Goal: Information Seeking & Learning: Learn about a topic

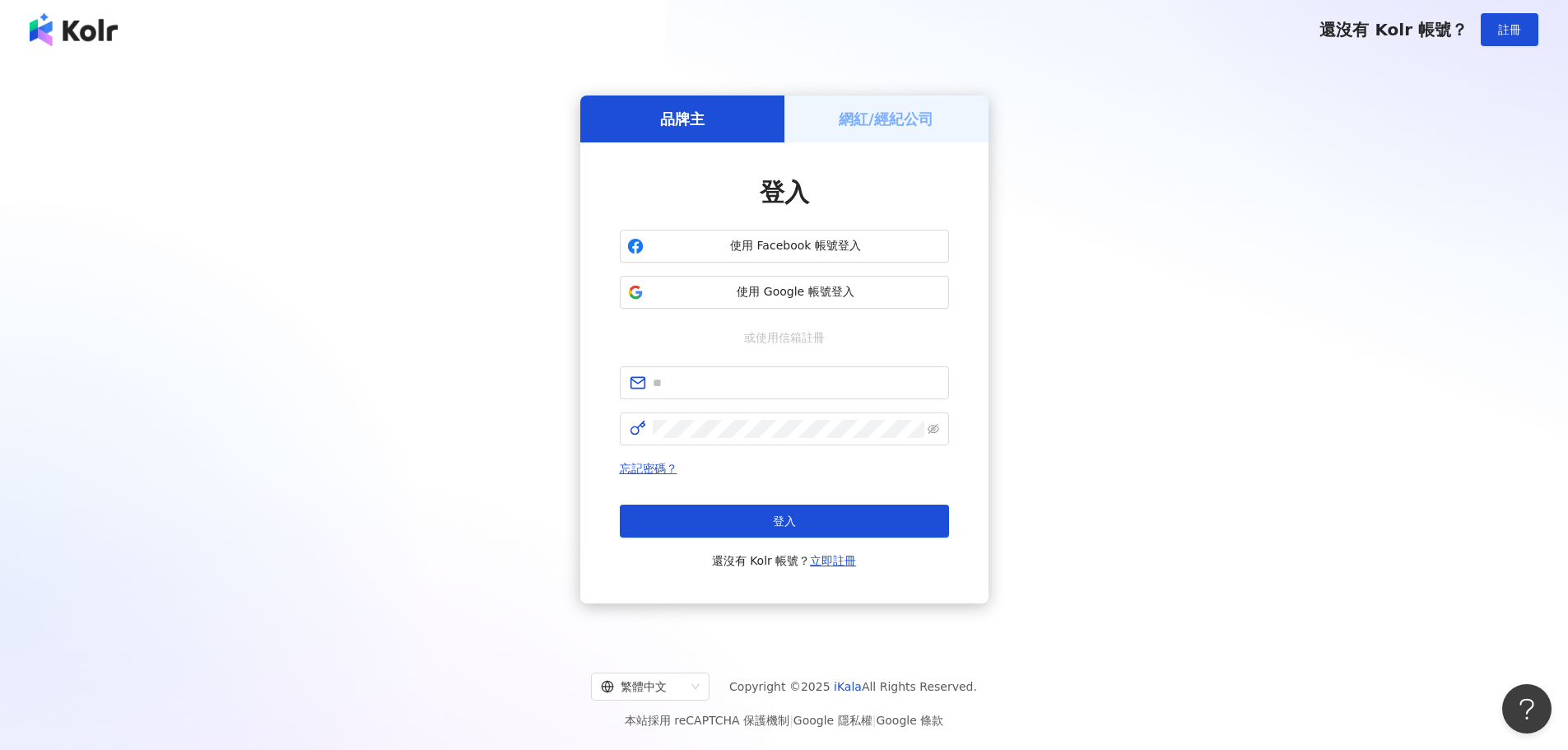
click at [852, 122] on h5 "網紅/經紀公司" at bounding box center [886, 118] width 95 height 20
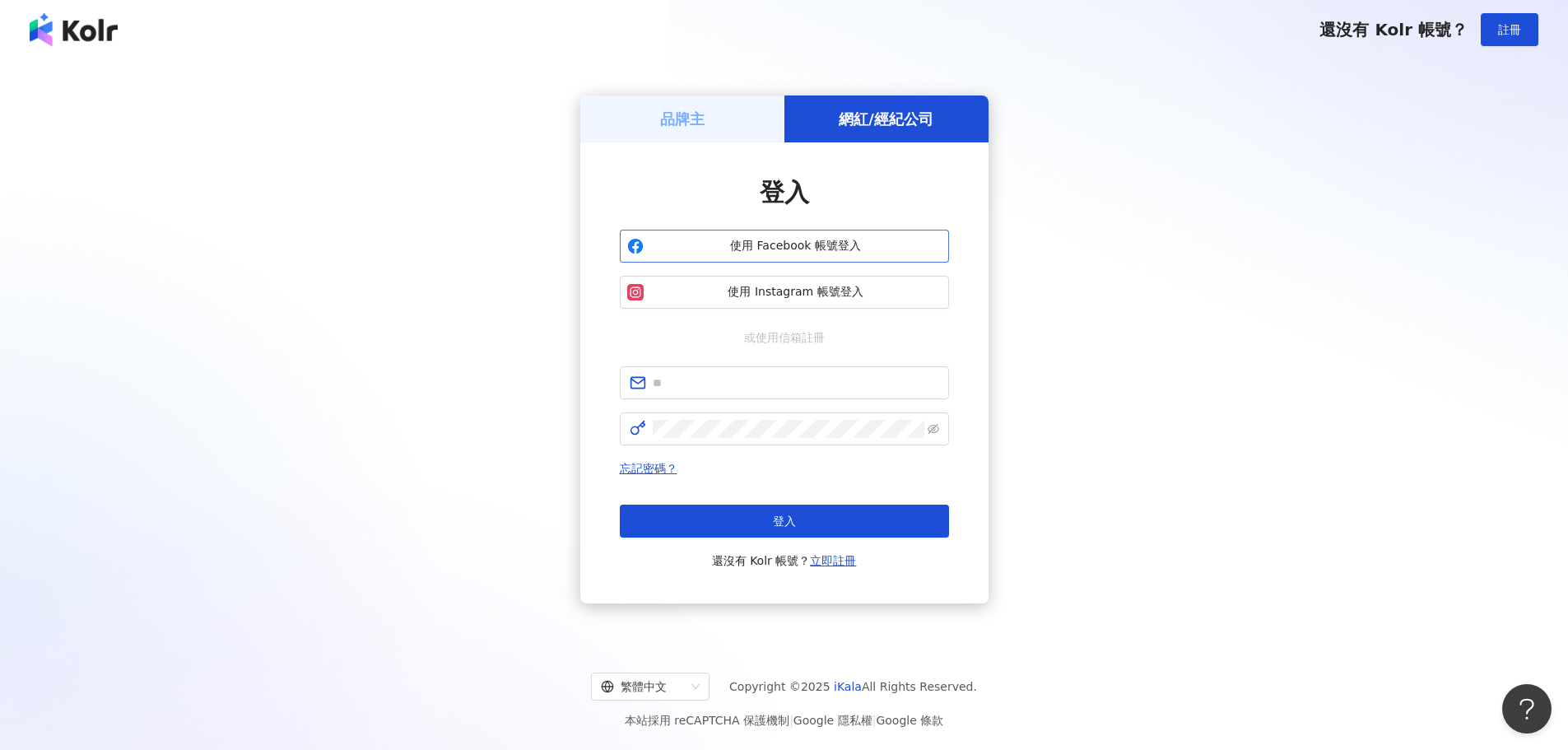
click at [817, 242] on span "使用 Facebook 帳號登入" at bounding box center [796, 245] width 291 height 16
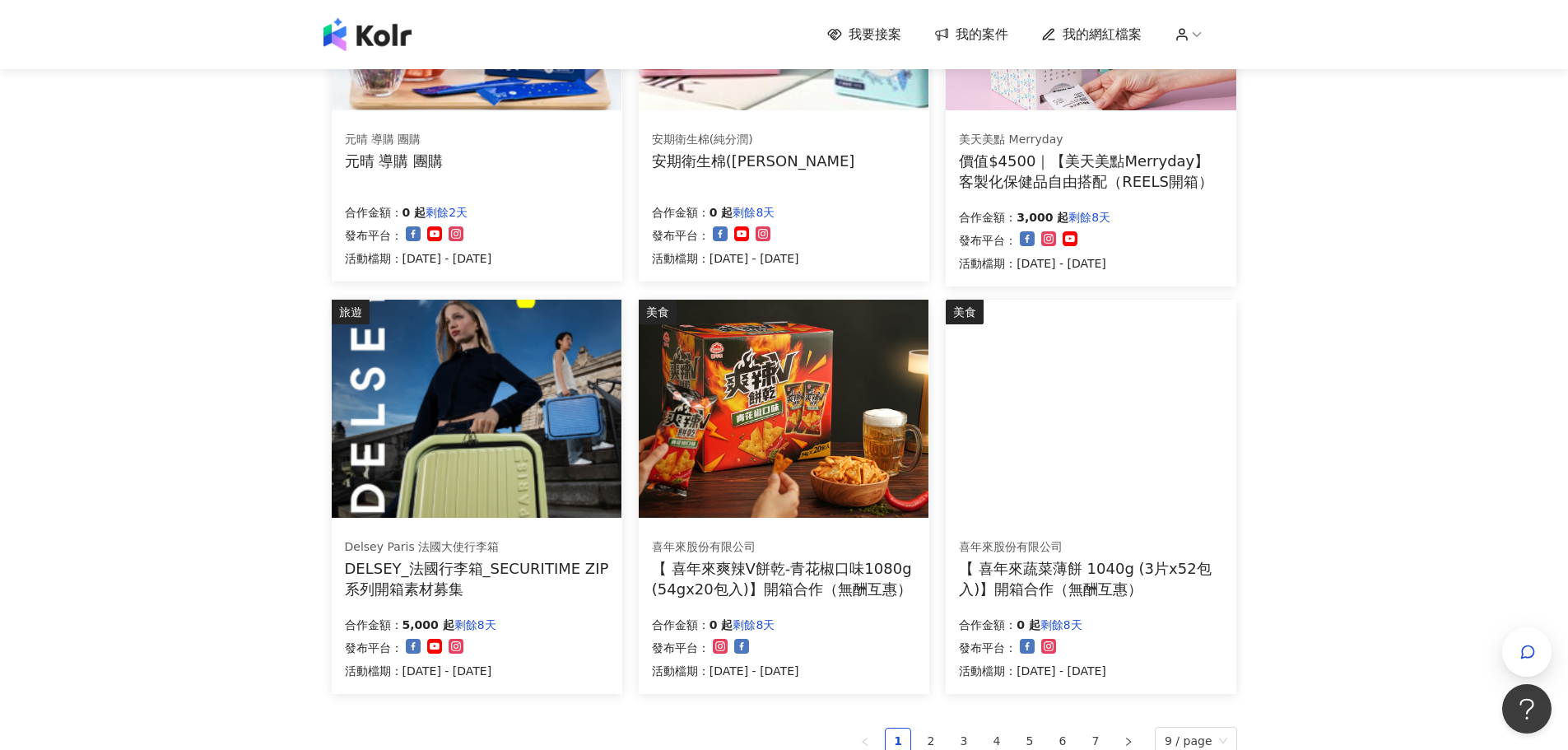
scroll to position [823, 0]
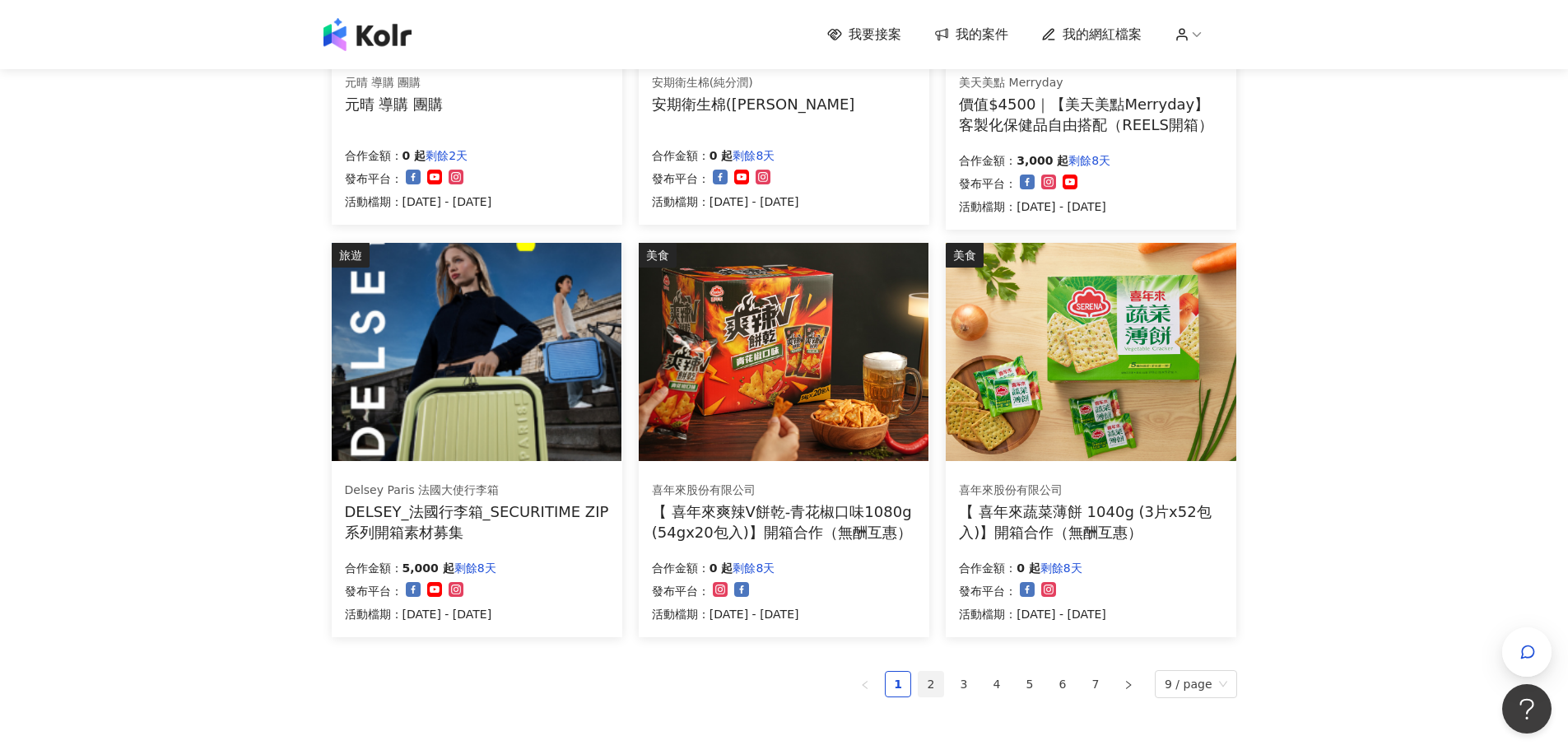
click at [930, 681] on link "2" at bounding box center [931, 683] width 24 height 24
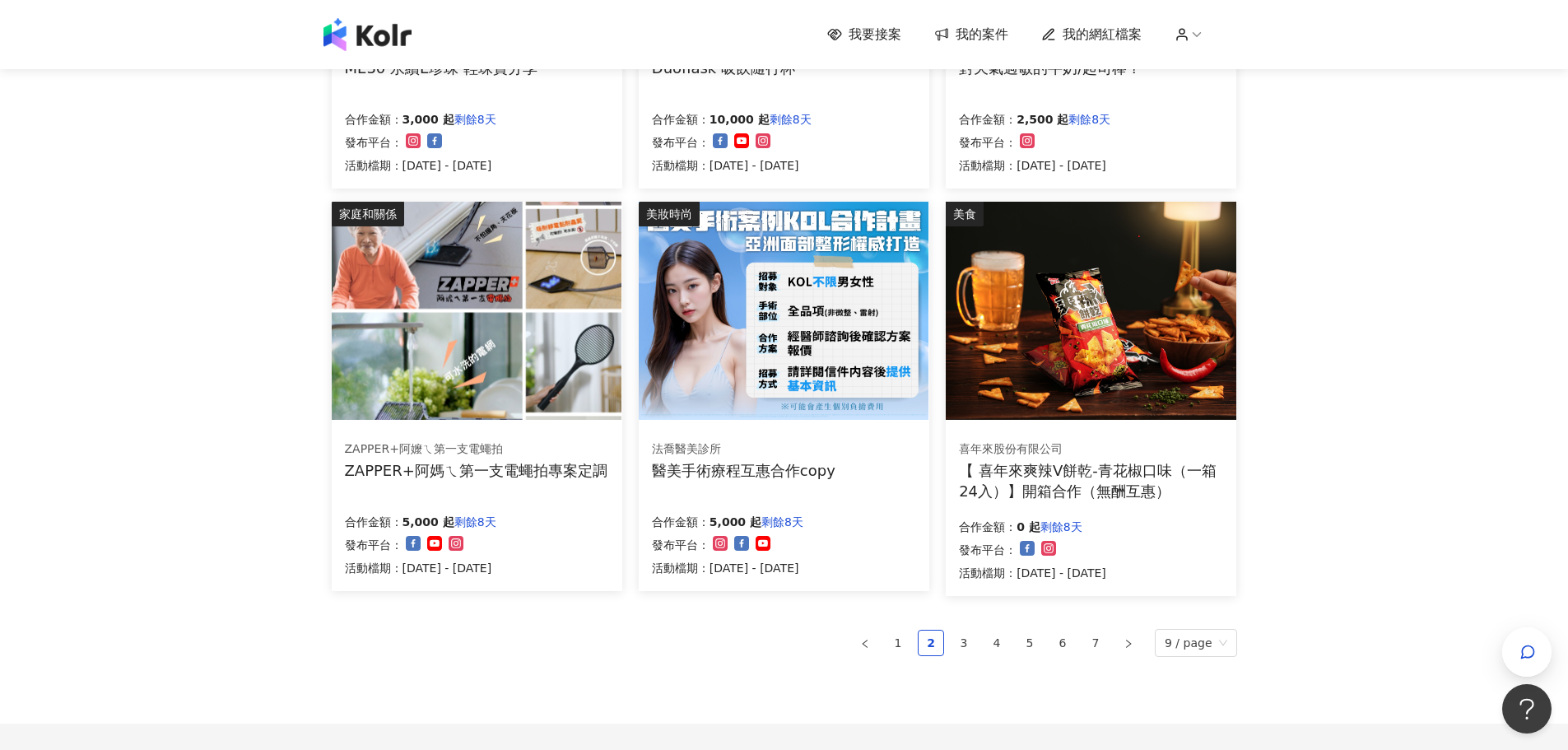
scroll to position [869, 0]
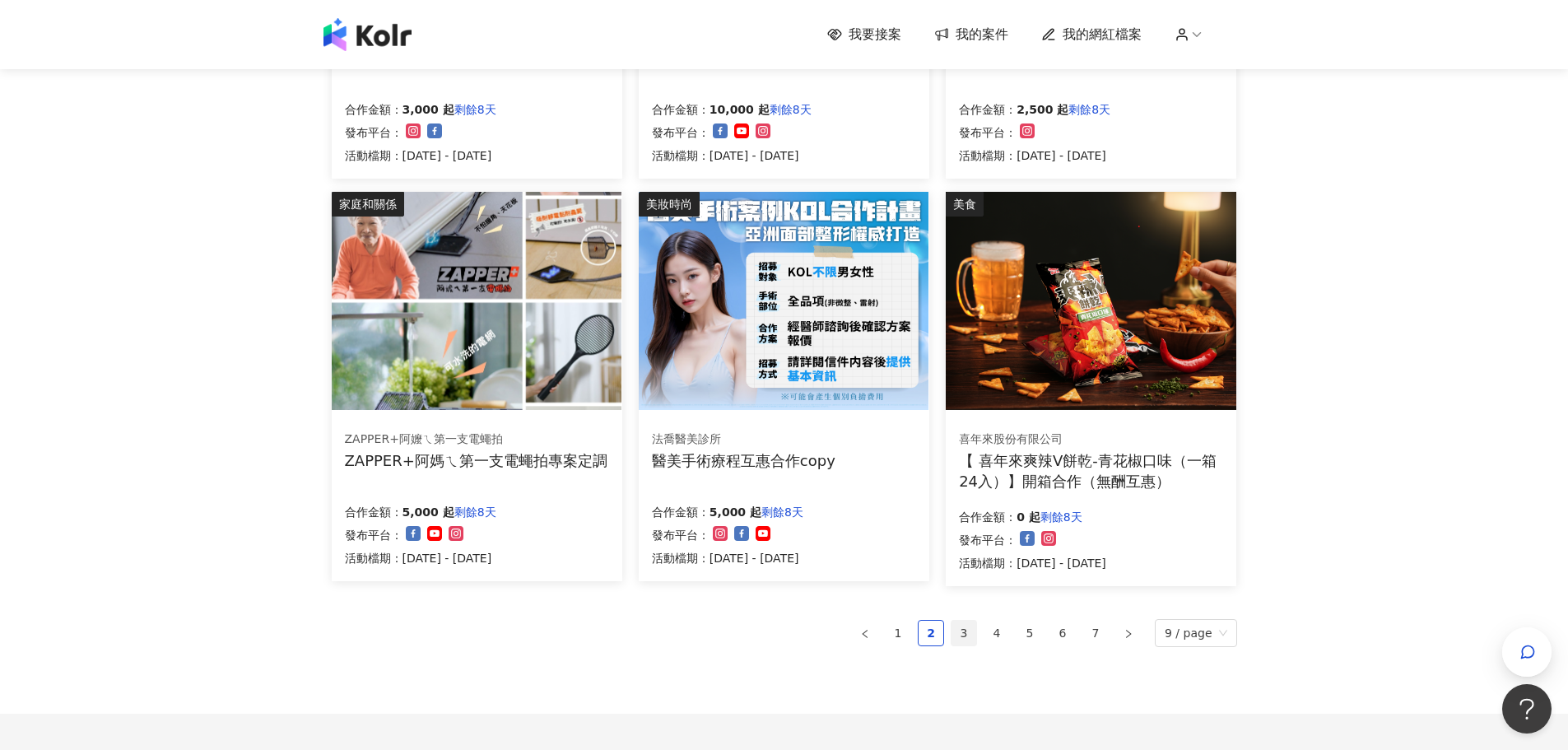
click at [972, 634] on link "3" at bounding box center [964, 633] width 24 height 24
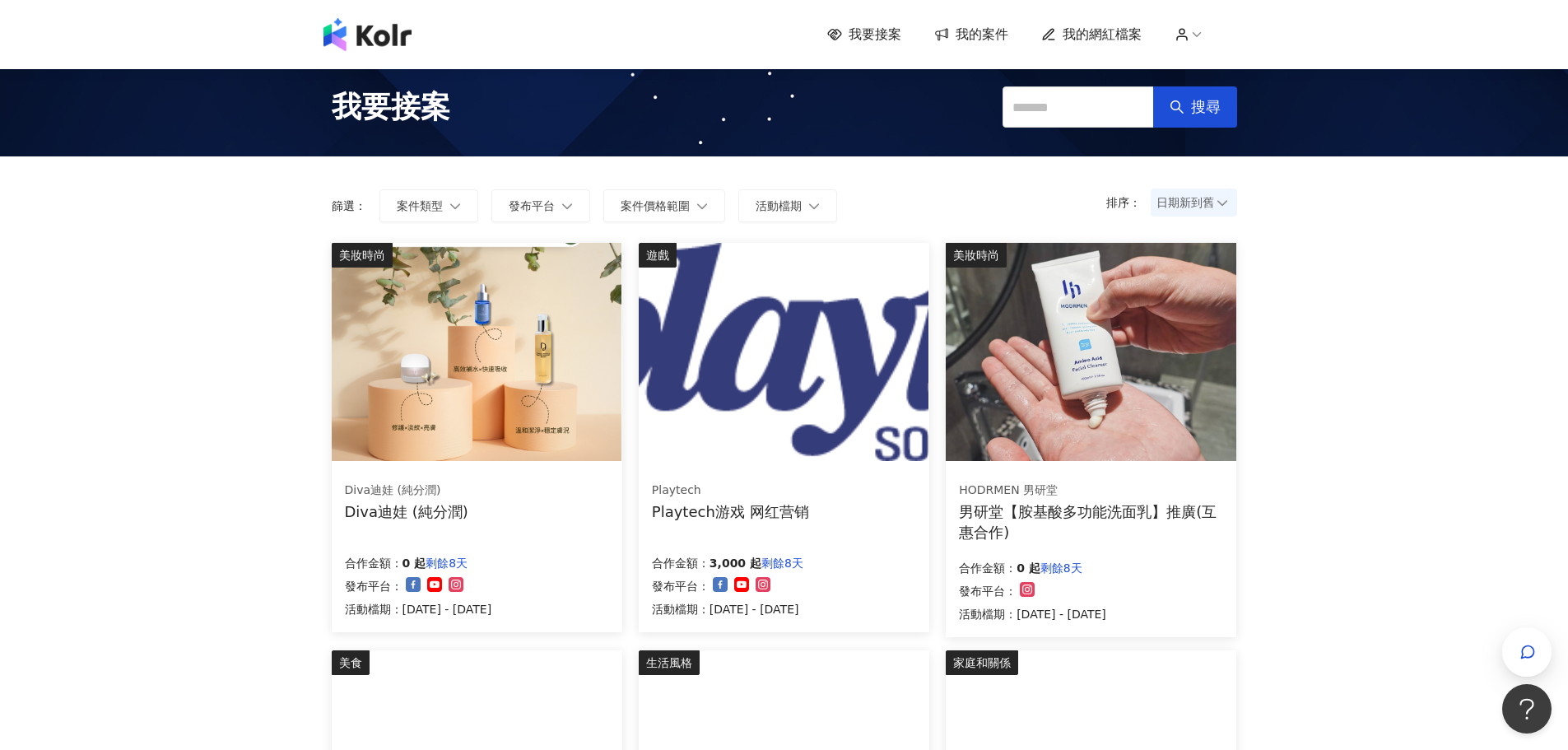
scroll to position [0, 0]
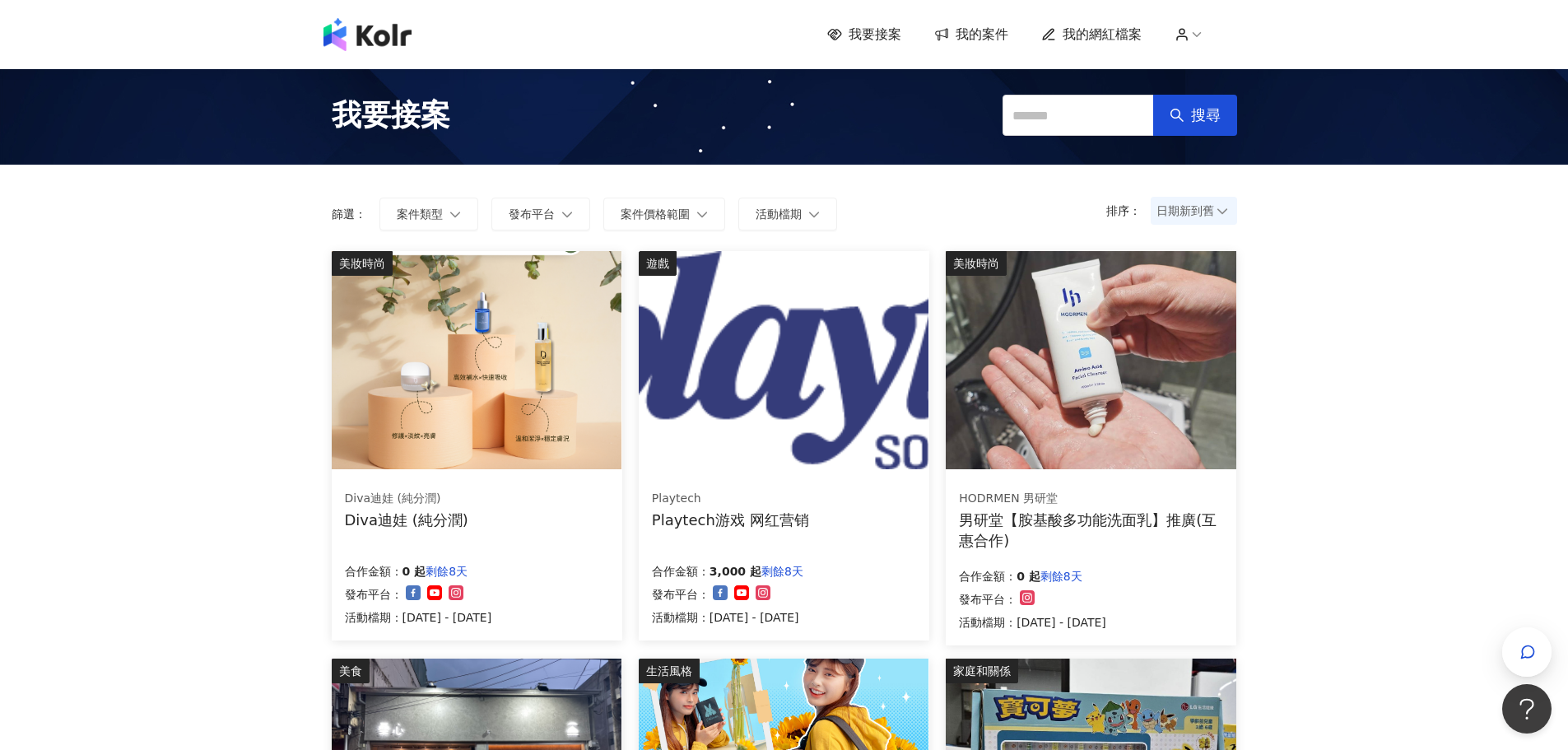
click at [844, 408] on img at bounding box center [783, 360] width 290 height 218
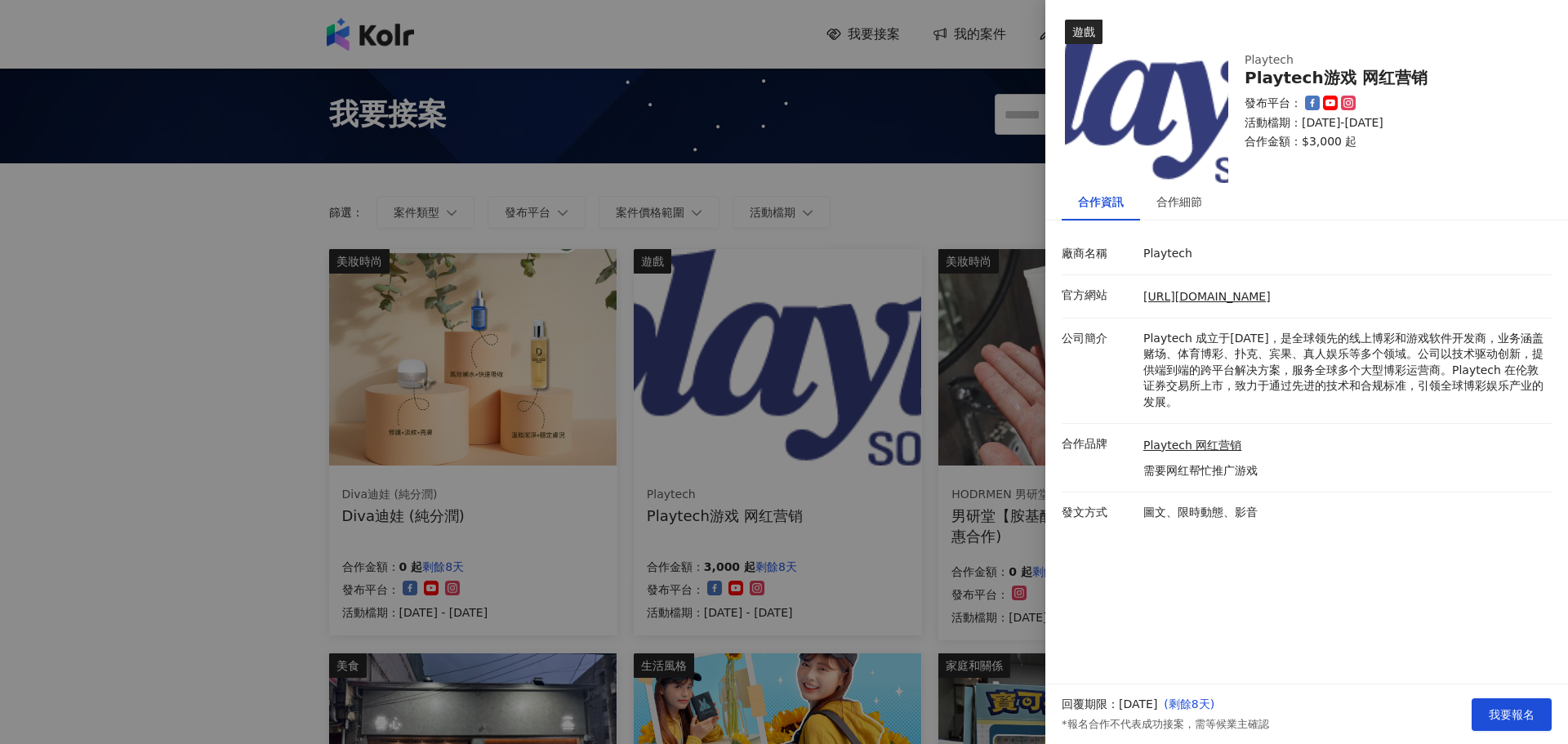
click at [247, 266] on div at bounding box center [784, 372] width 1568 height 744
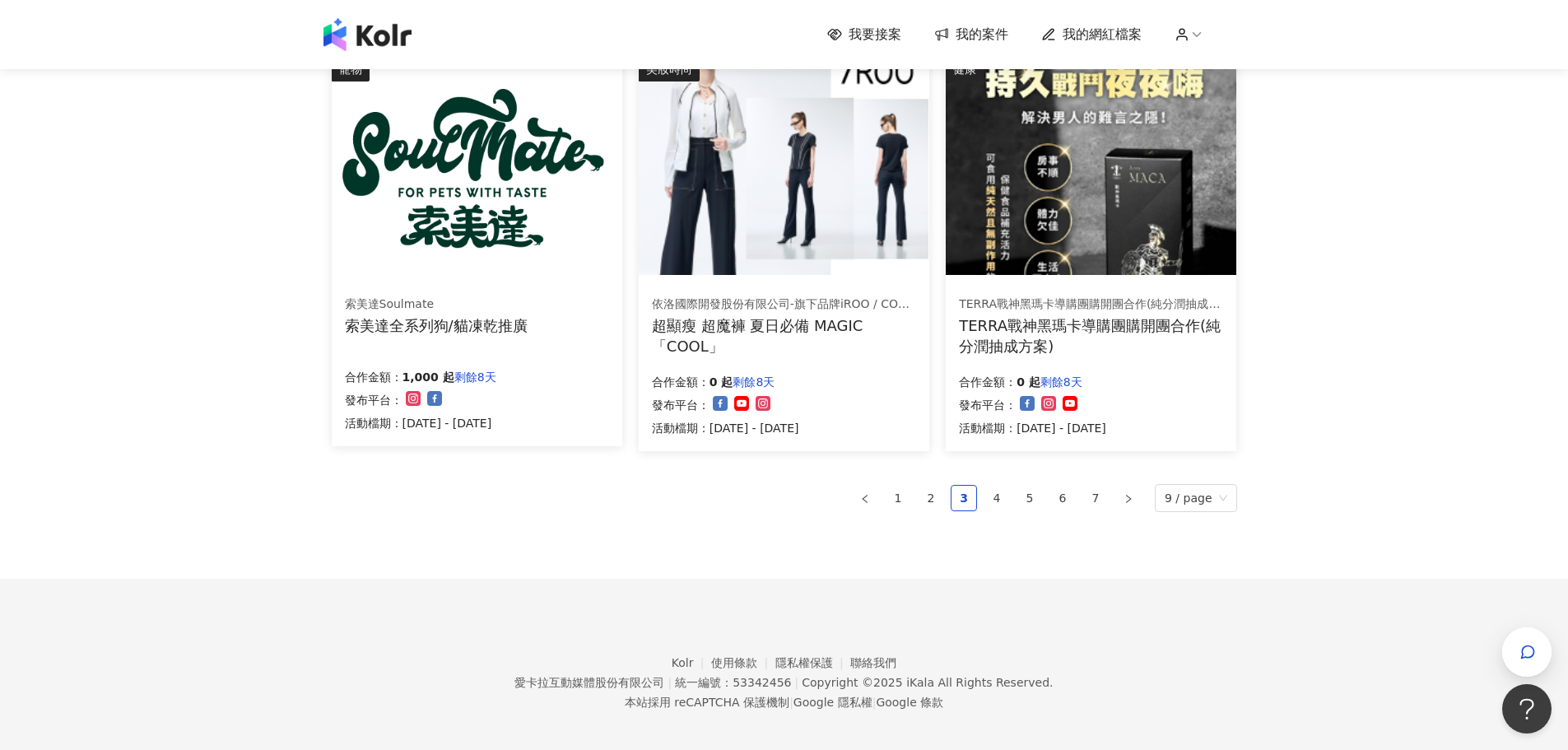
scroll to position [1021, 0]
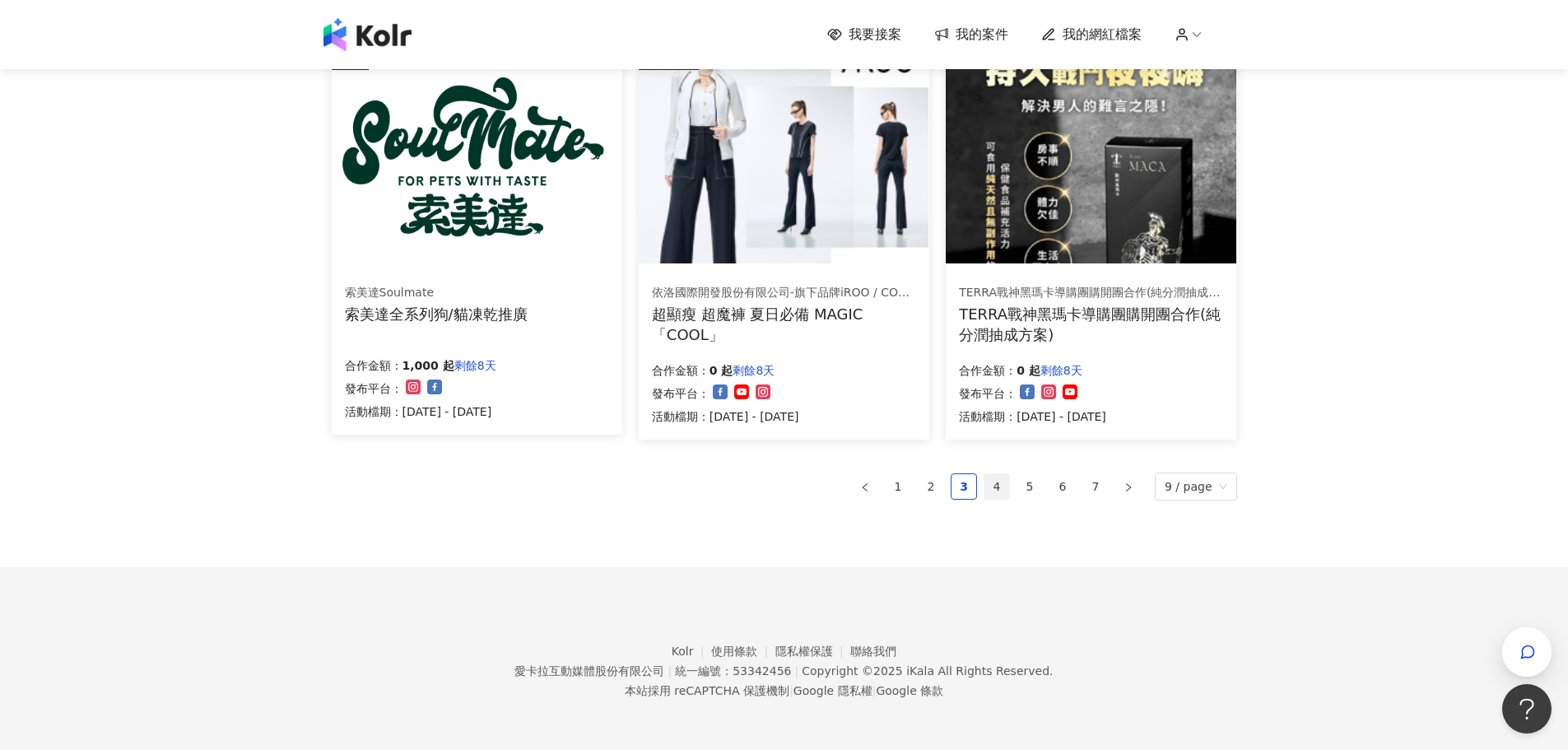
click at [1001, 486] on link "4" at bounding box center [996, 486] width 24 height 24
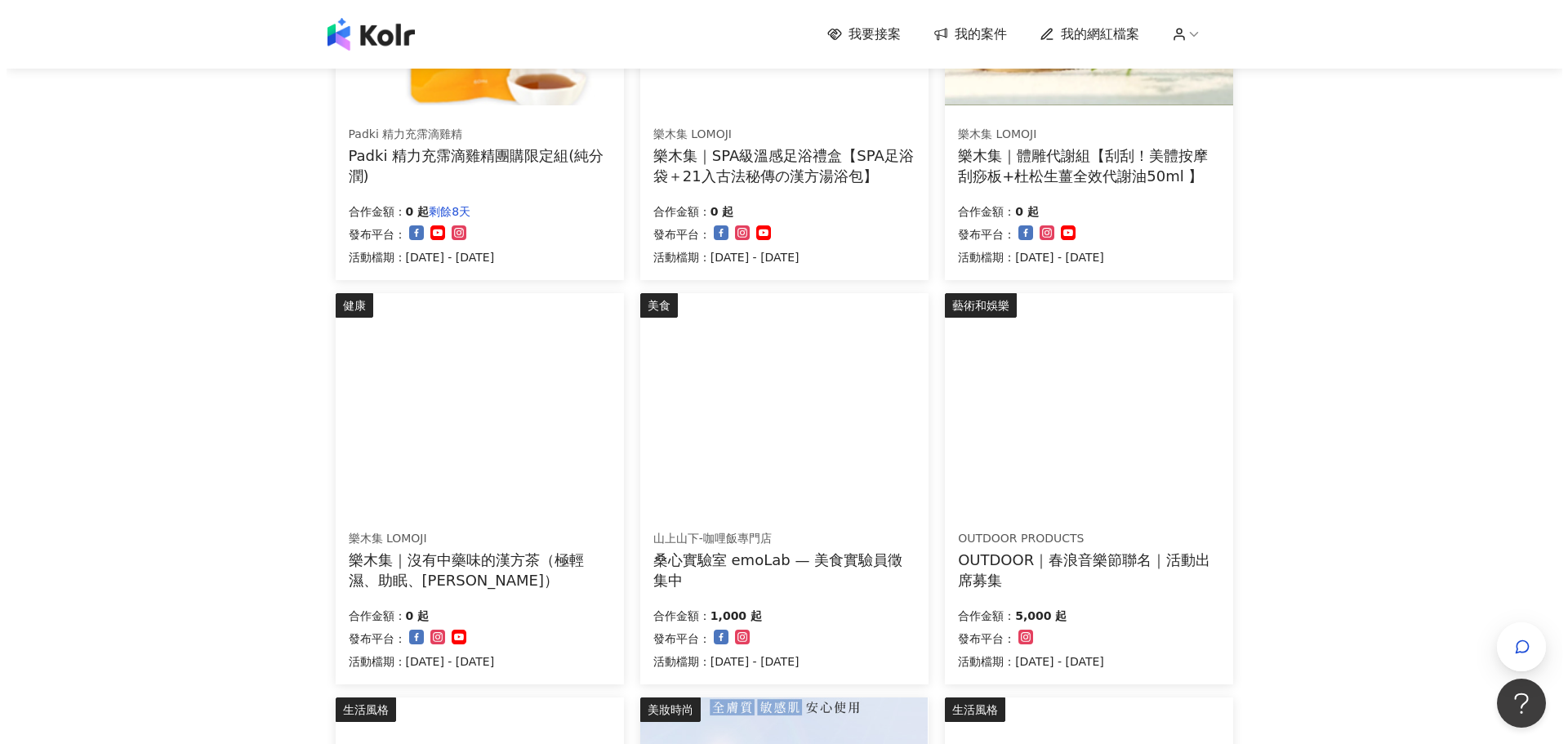
scroll to position [359, 0]
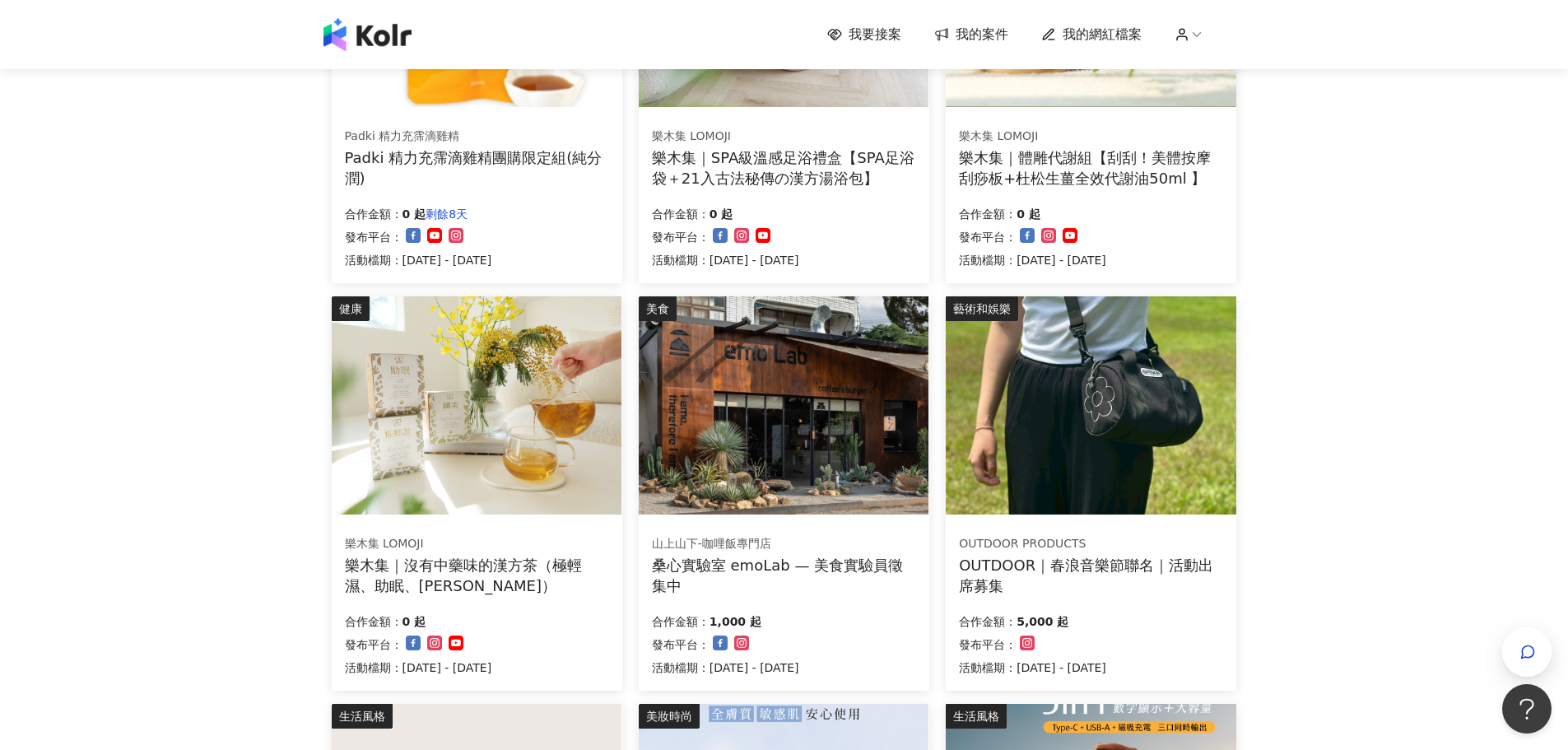
click at [1161, 378] on img at bounding box center [1091, 405] width 290 height 218
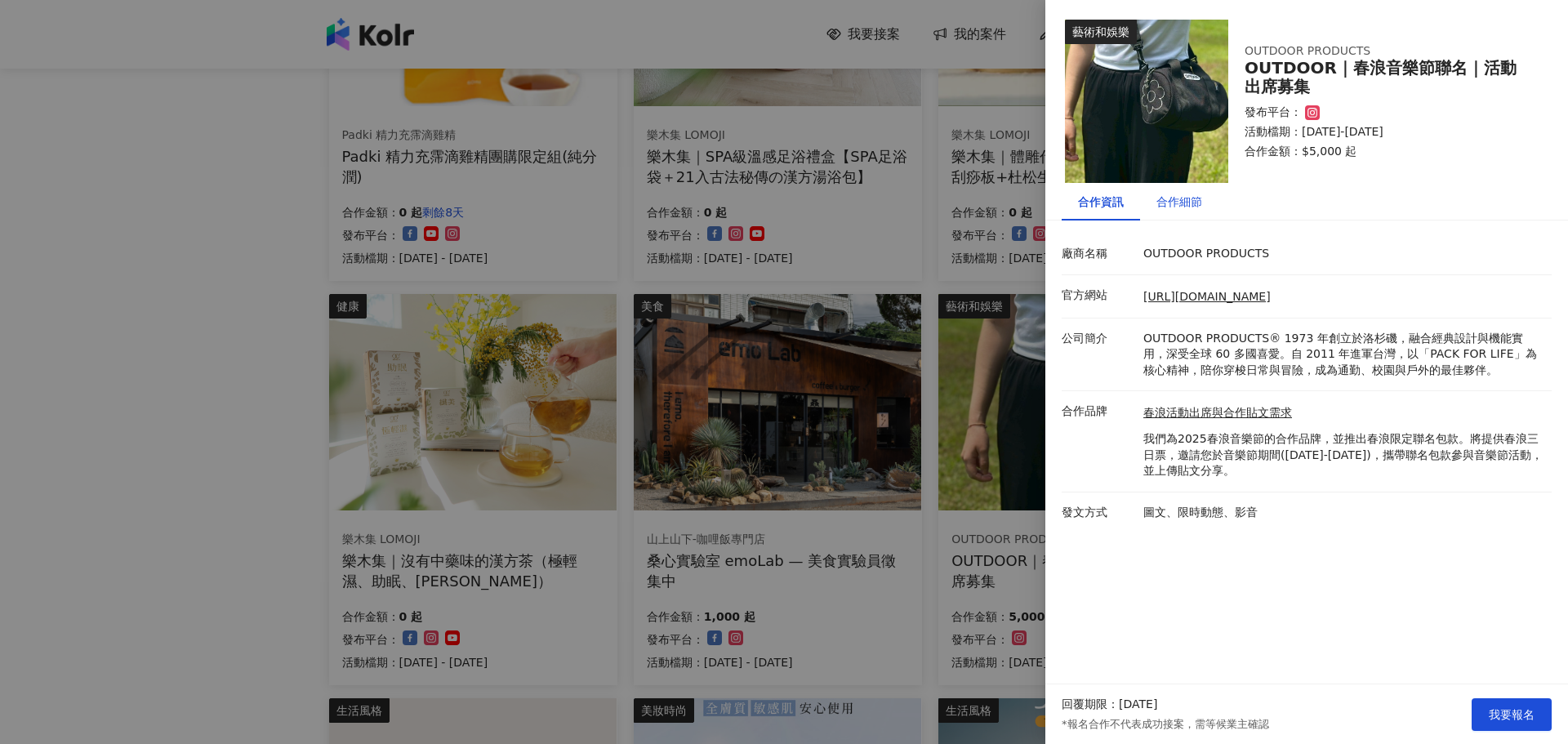
click at [1193, 202] on div "合作細節" at bounding box center [1179, 201] width 46 height 18
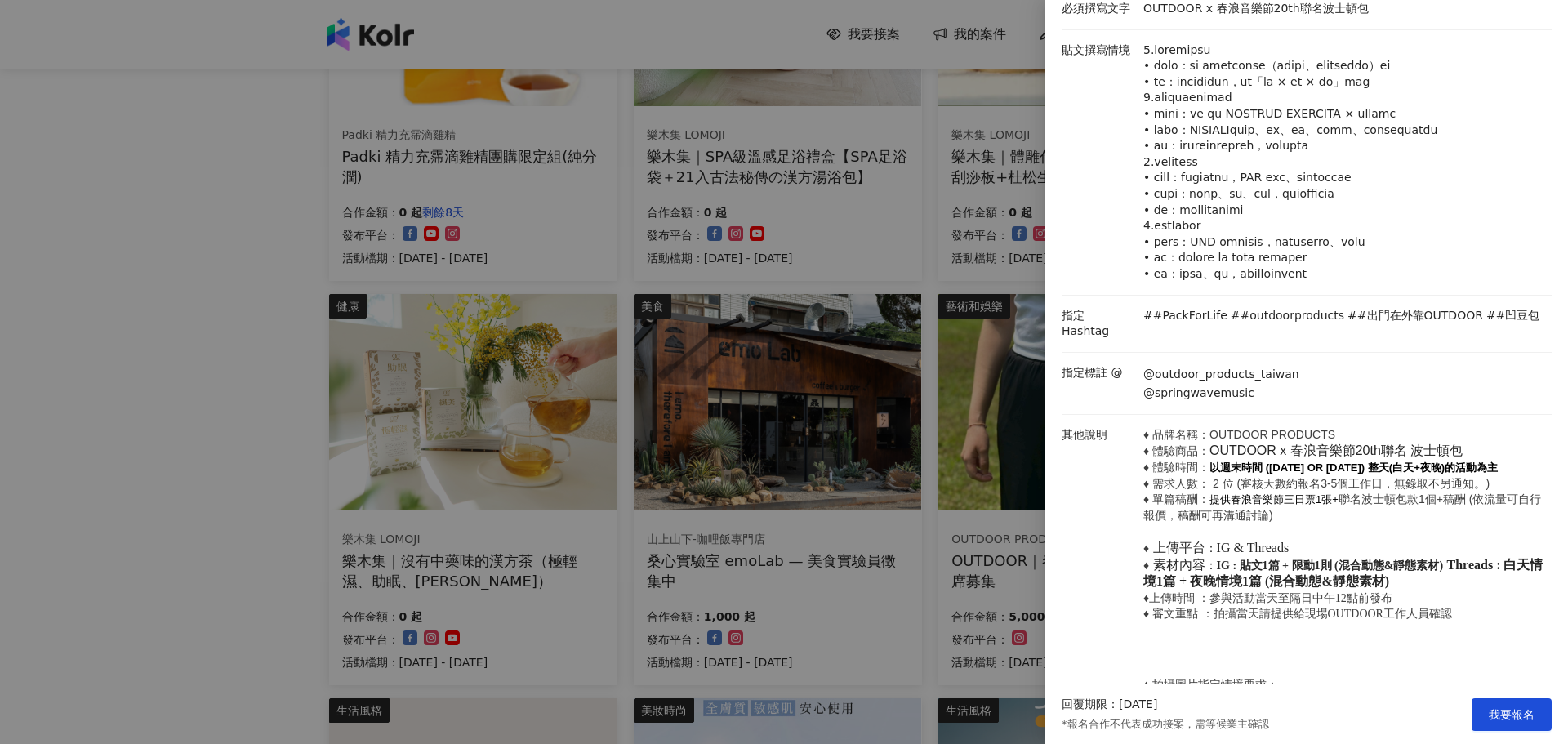
scroll to position [0, 0]
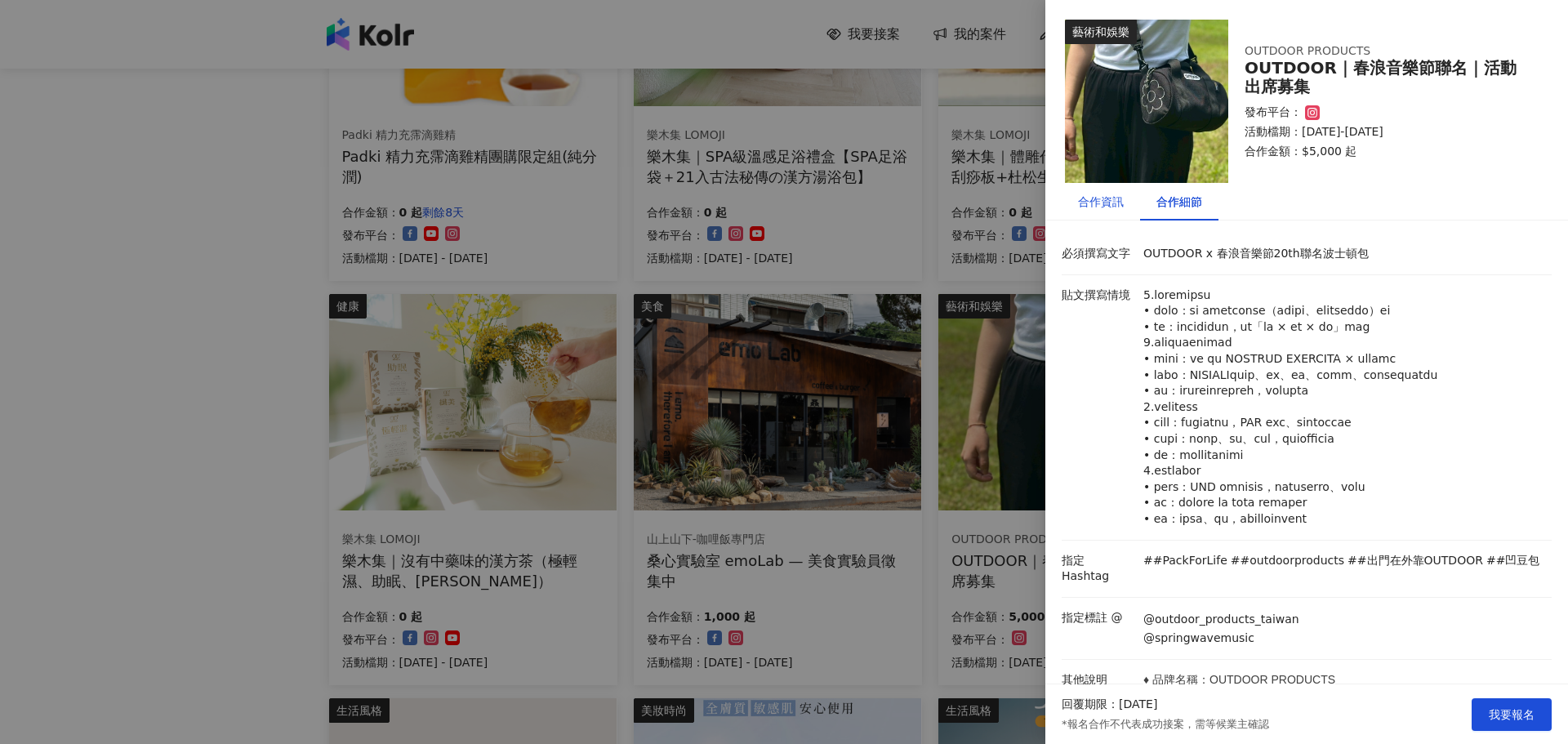
click at [1099, 202] on div "合作資訊" at bounding box center [1101, 201] width 46 height 18
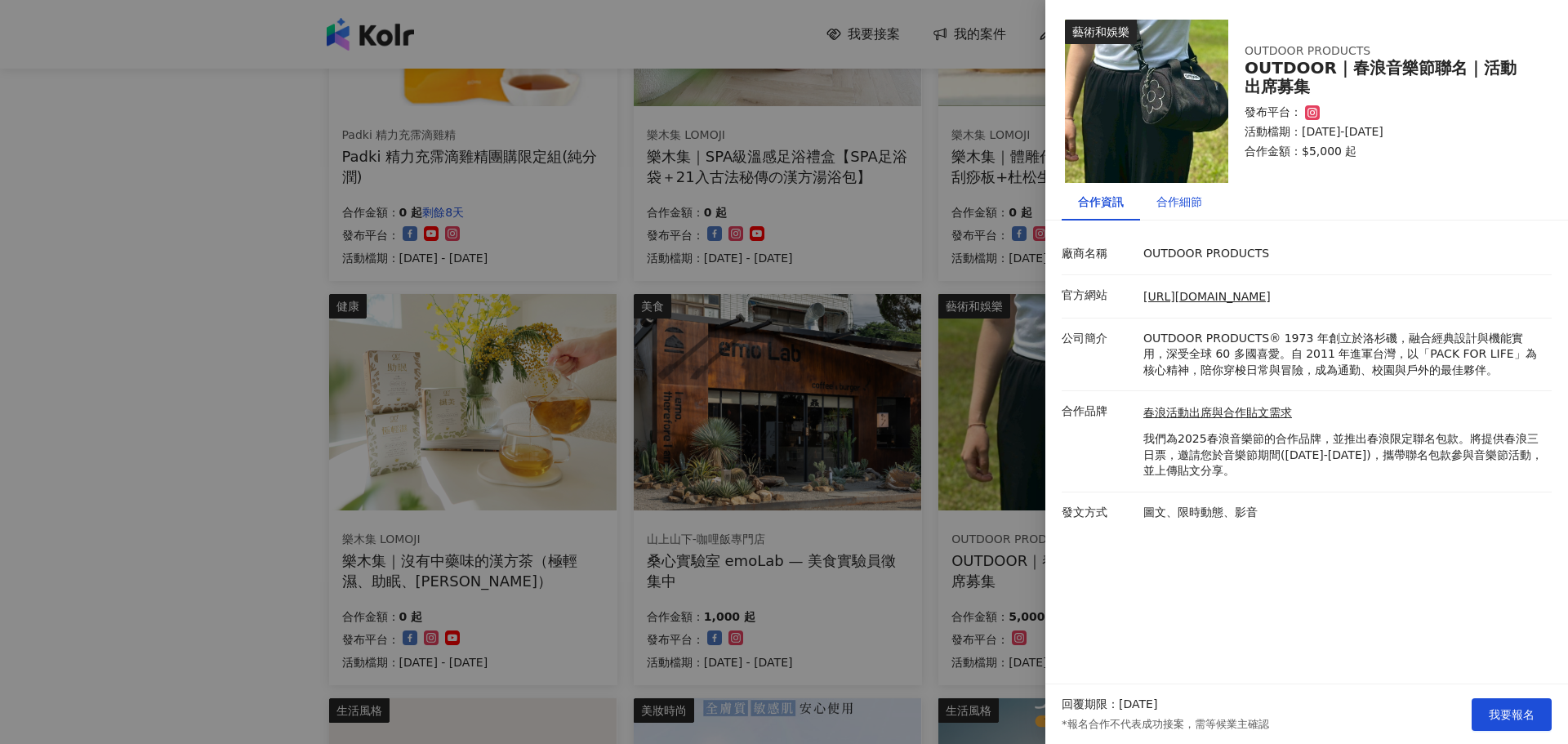
click at [1182, 198] on div "合作細節" at bounding box center [1179, 201] width 46 height 18
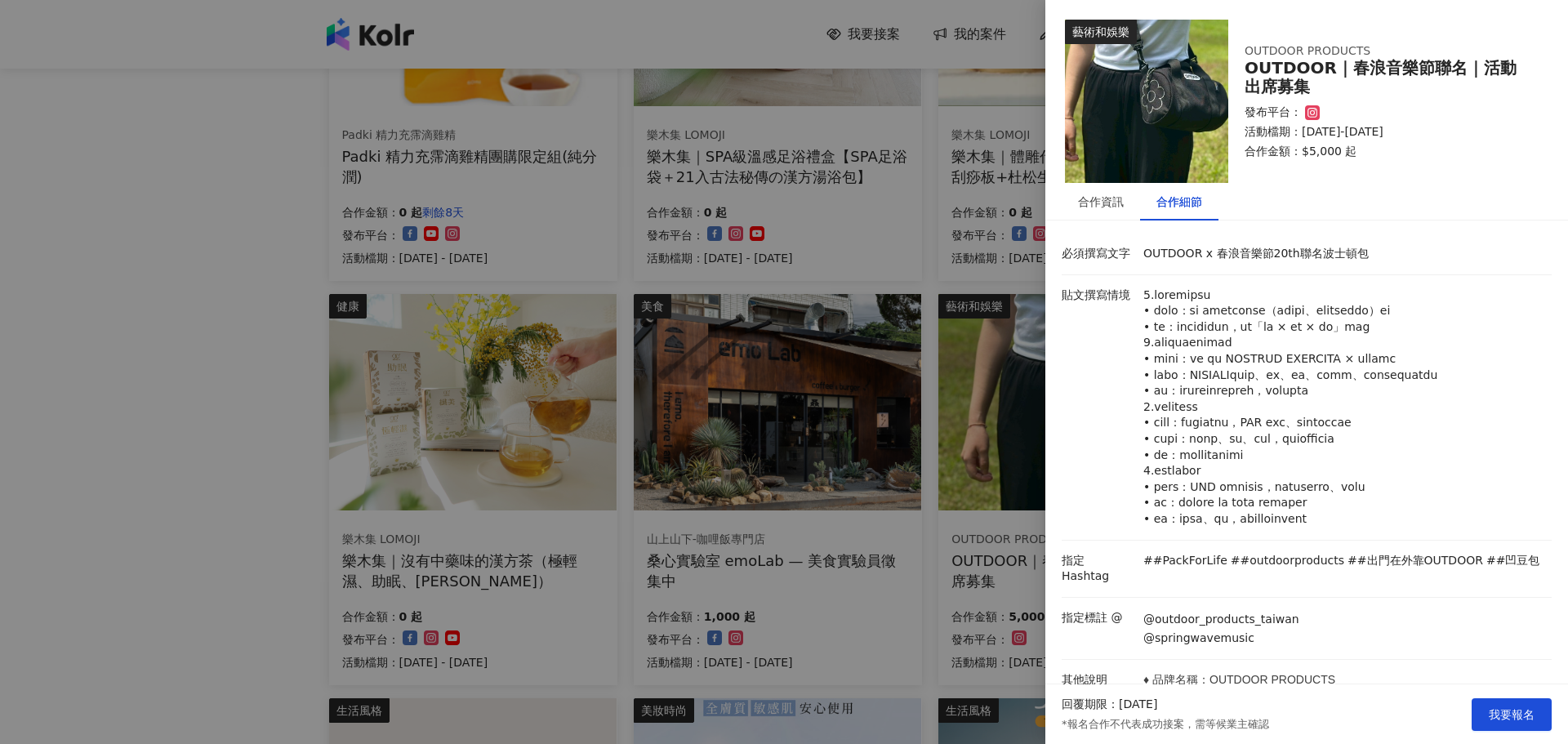
click at [363, 263] on div at bounding box center [784, 372] width 1568 height 744
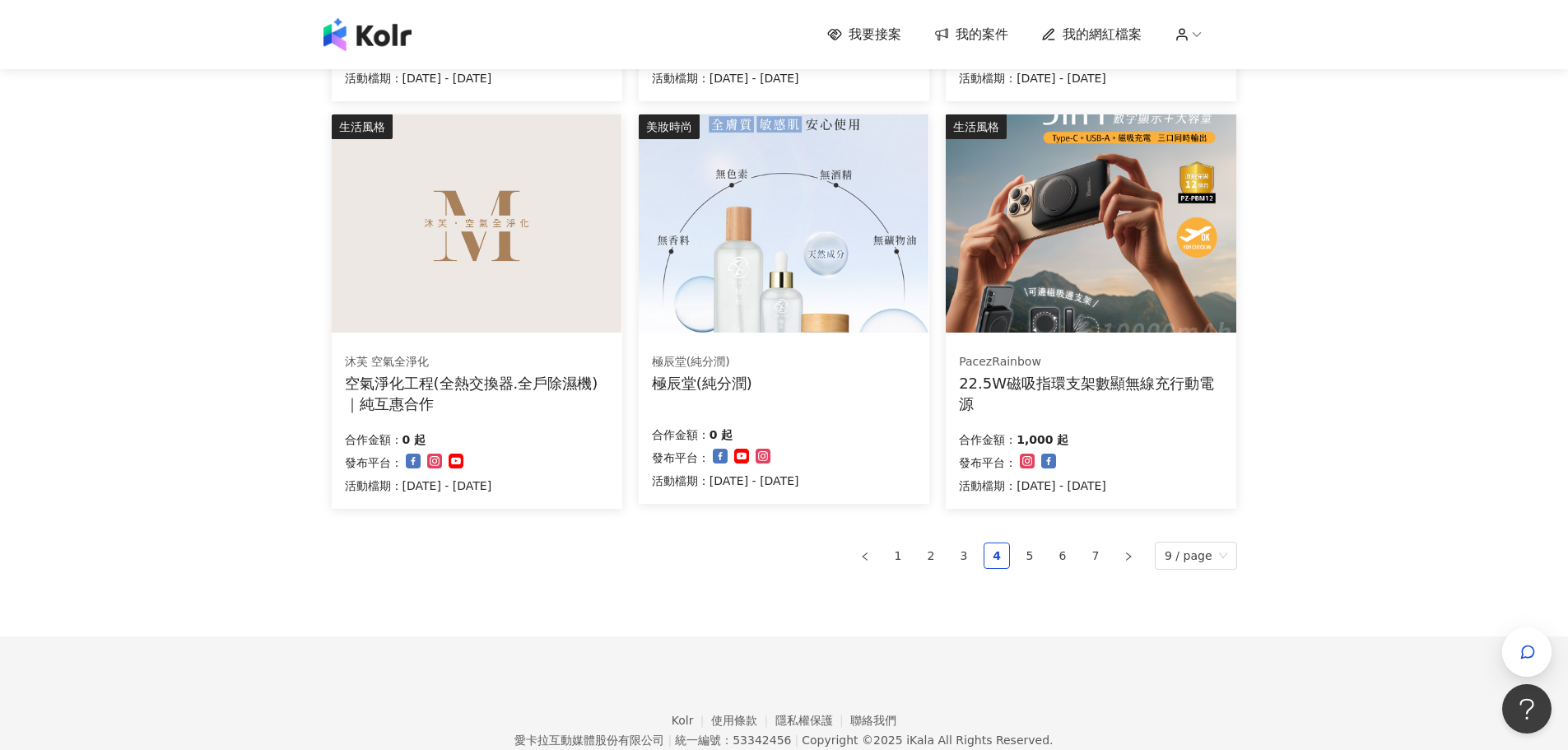
scroll to position [988, 0]
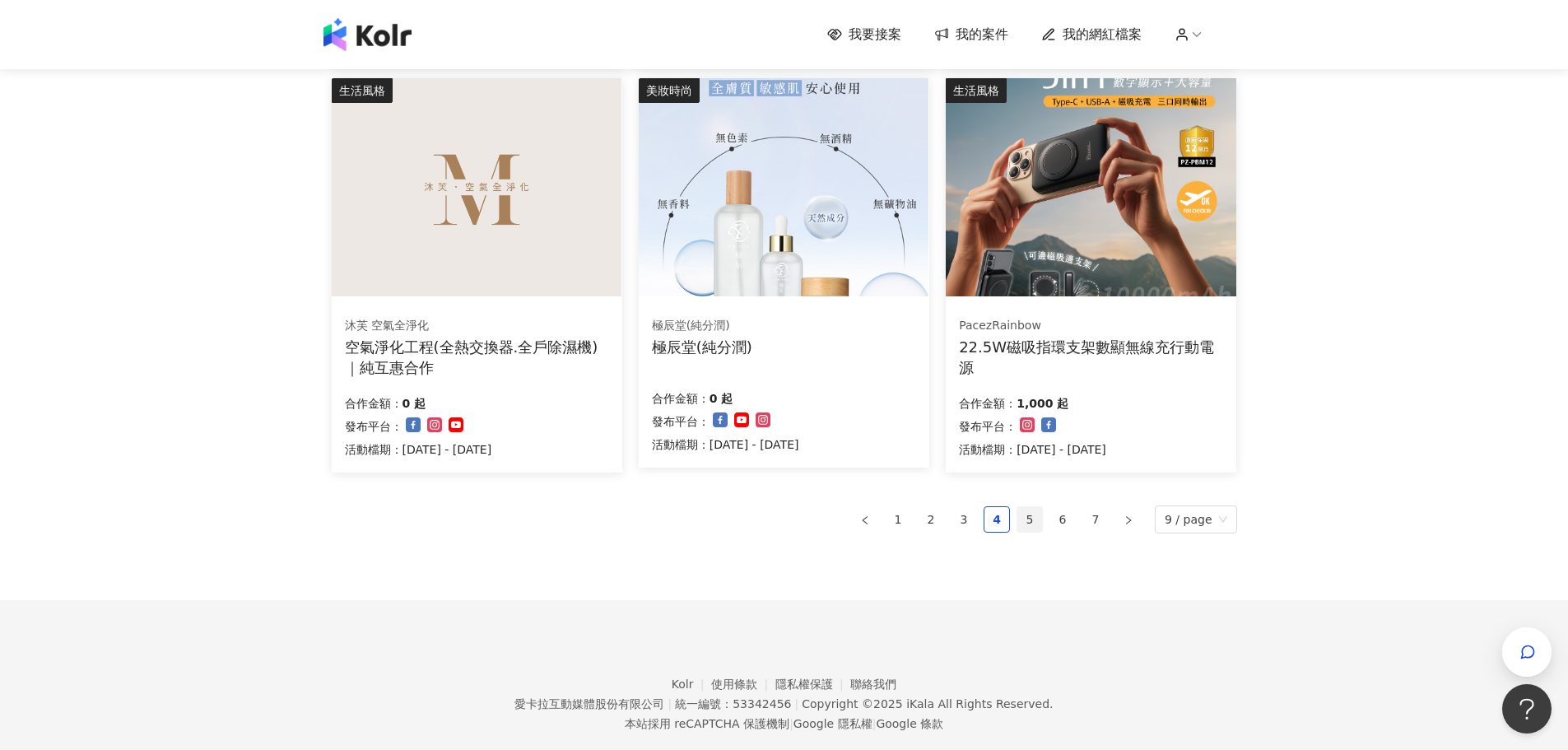
click at [1039, 521] on link "5" at bounding box center [1029, 519] width 24 height 24
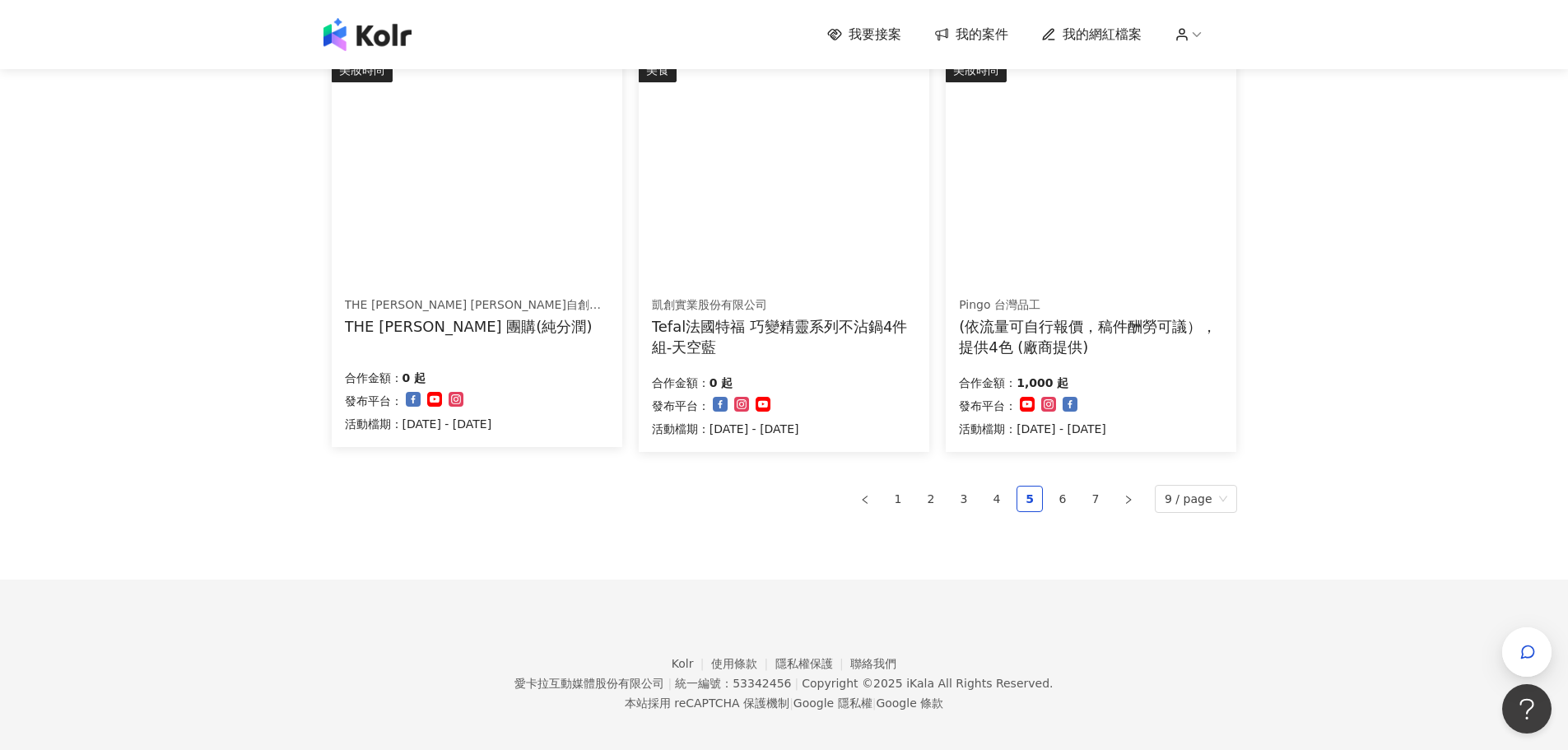
scroll to position [1021, 0]
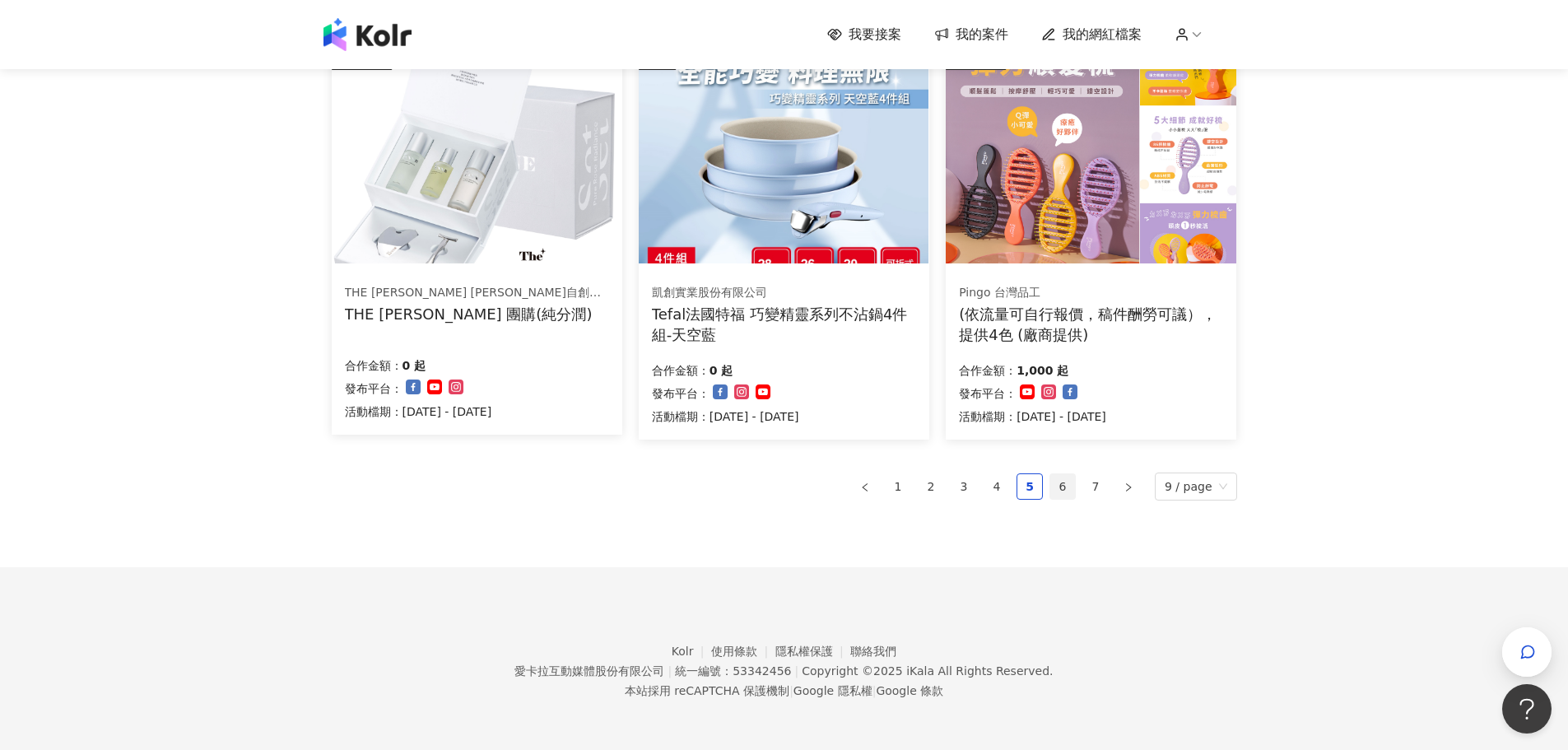
click at [1072, 486] on link "6" at bounding box center [1062, 486] width 24 height 24
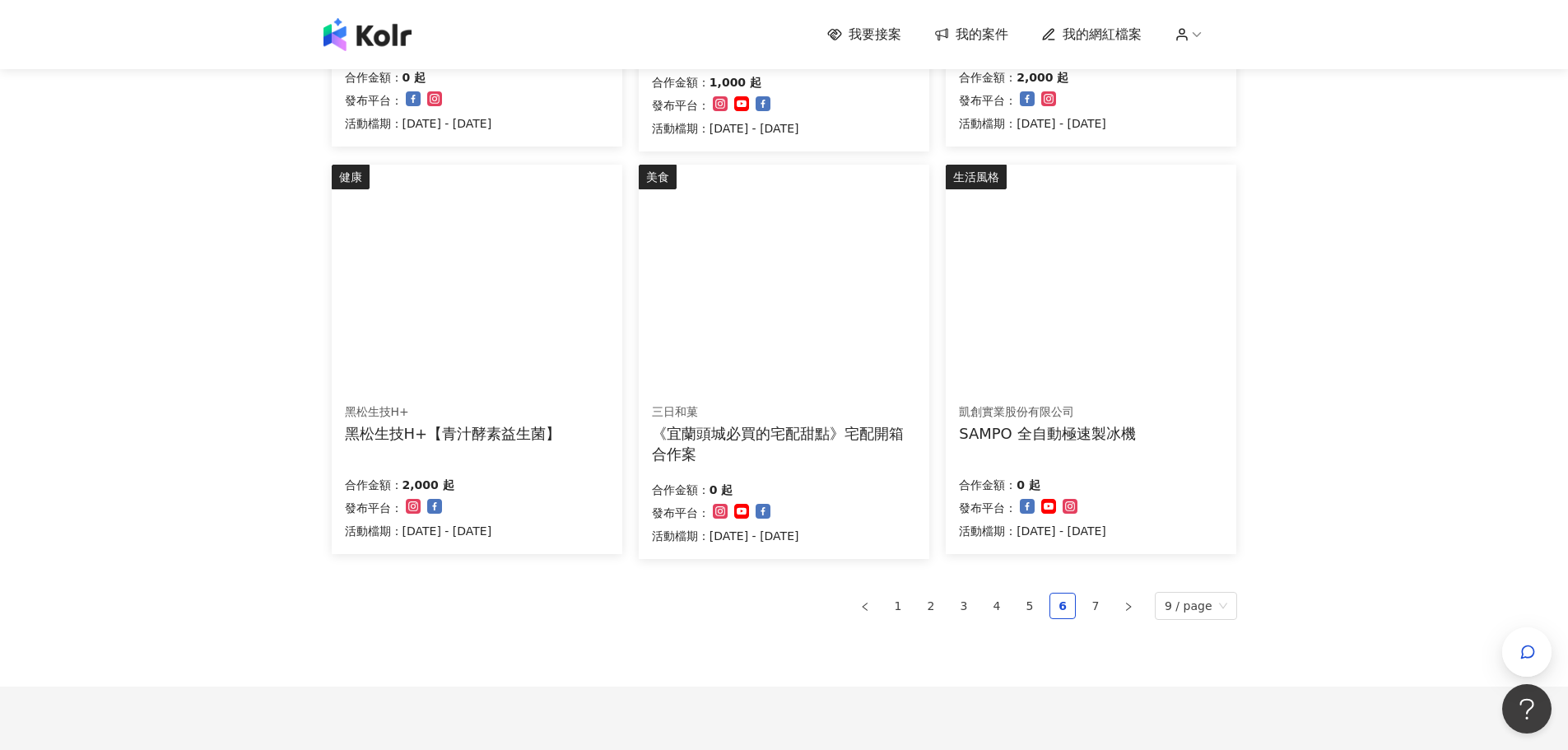
scroll to position [905, 0]
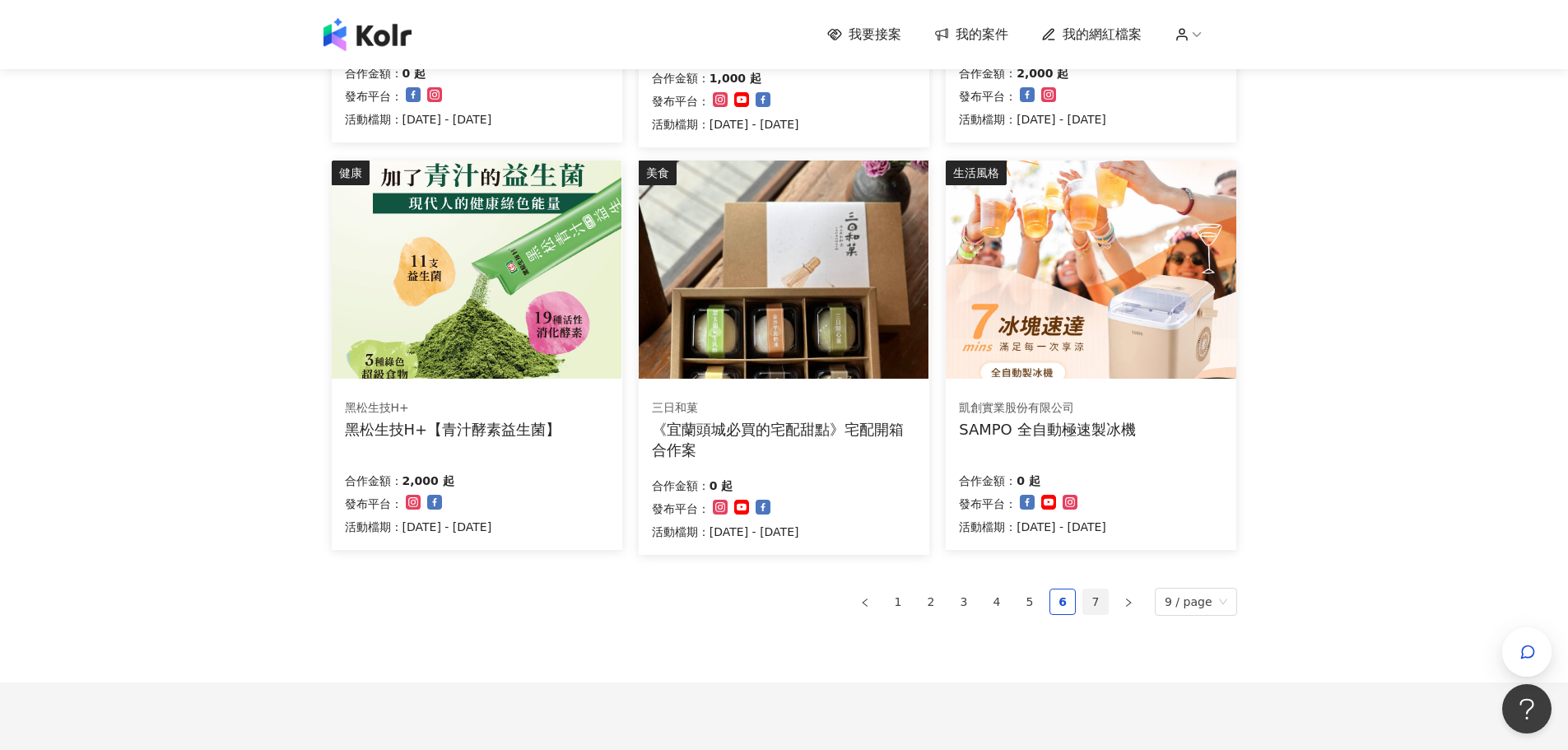
click at [1101, 608] on link "7" at bounding box center [1094, 601] width 24 height 24
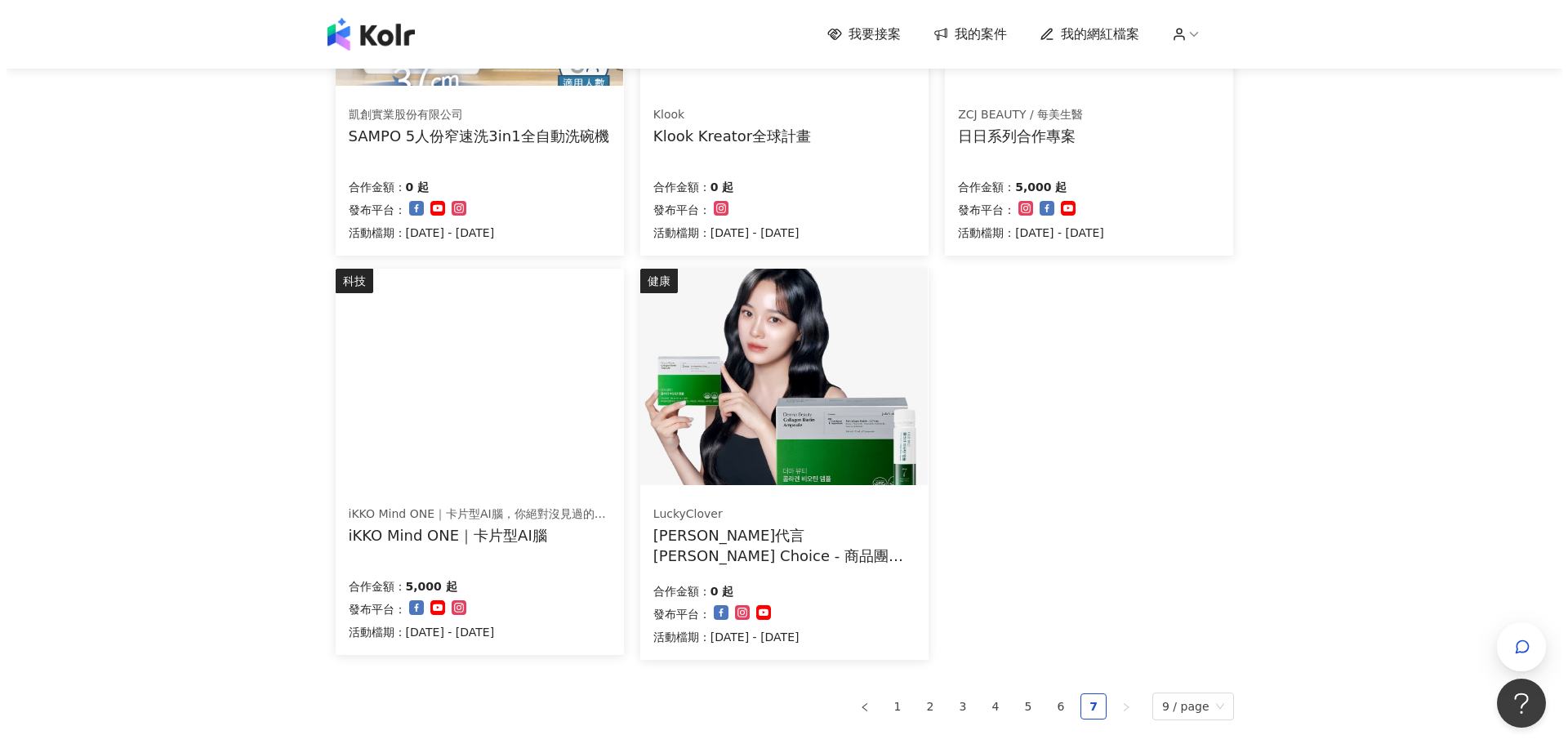
scroll to position [603, 0]
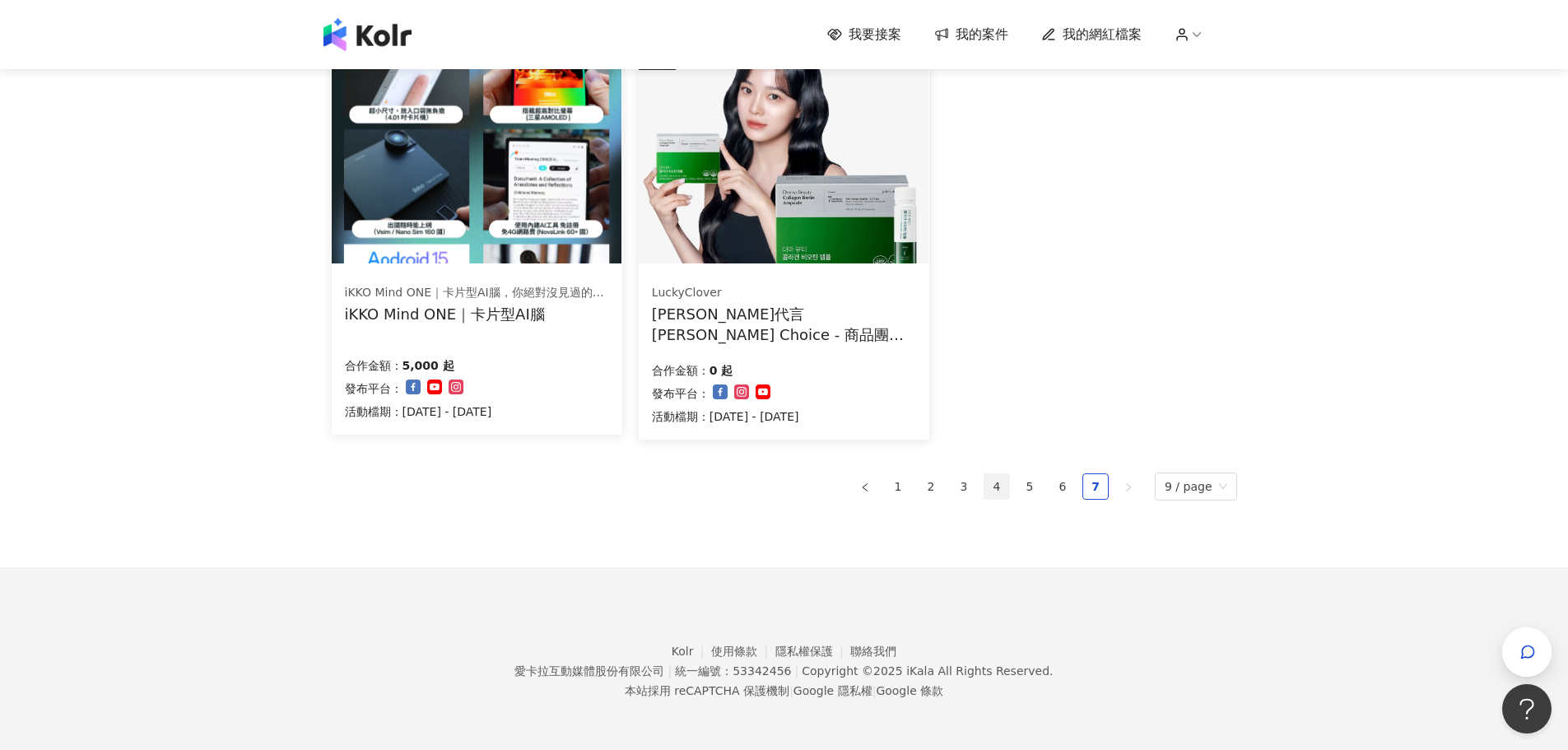
click at [1003, 491] on link "4" at bounding box center [996, 486] width 24 height 24
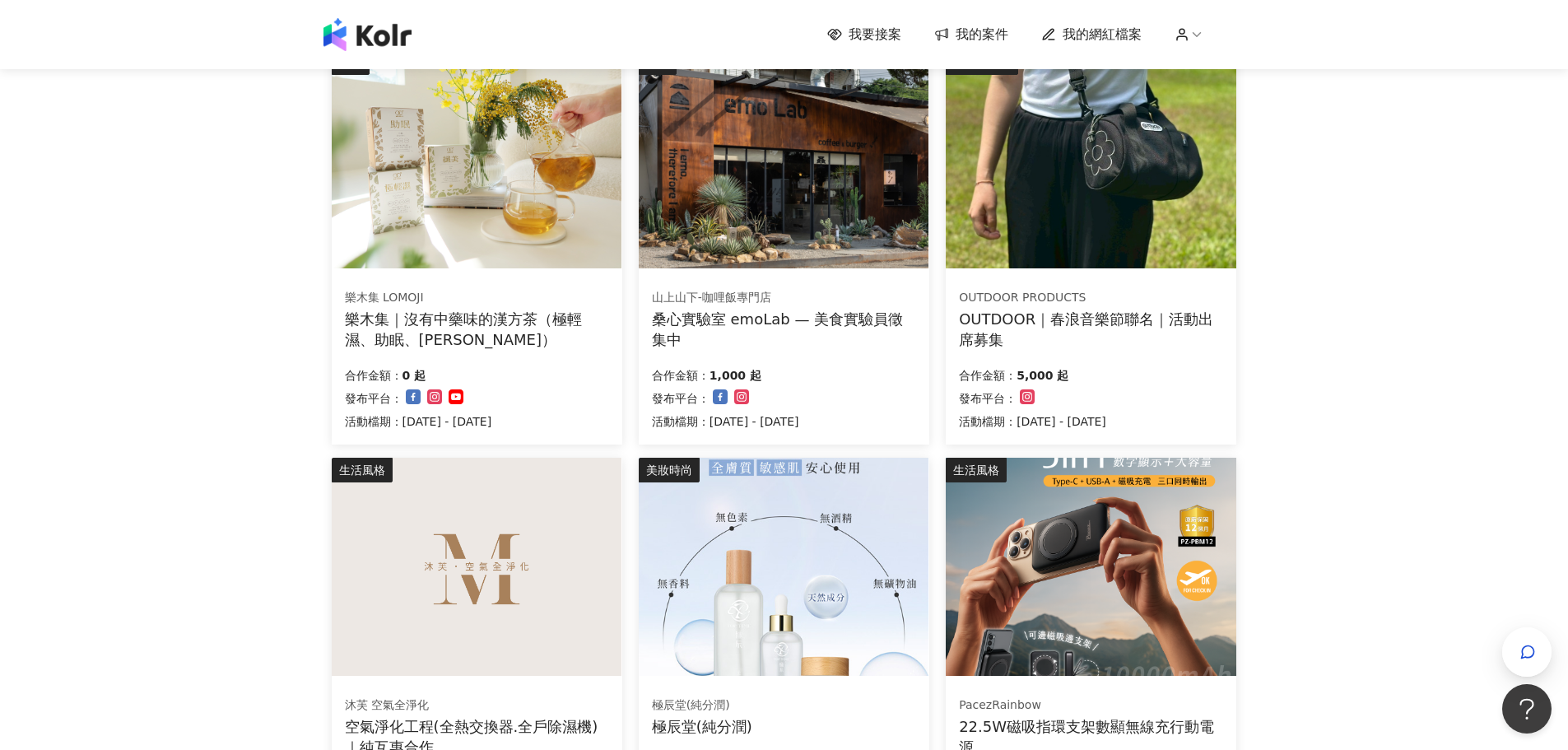
click at [1066, 208] on img at bounding box center [1091, 159] width 290 height 218
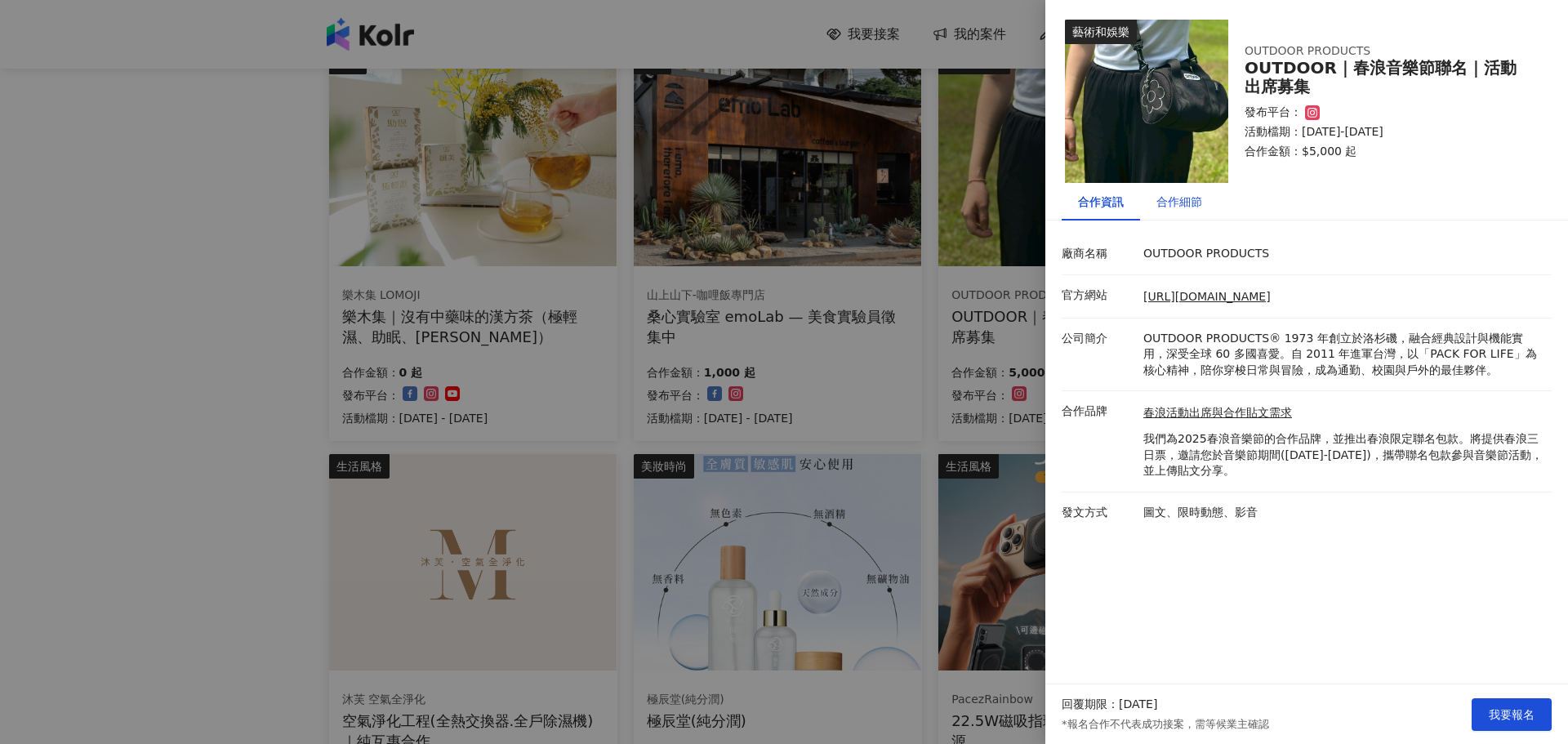
click at [1194, 206] on div "合作細節" at bounding box center [1179, 201] width 46 height 18
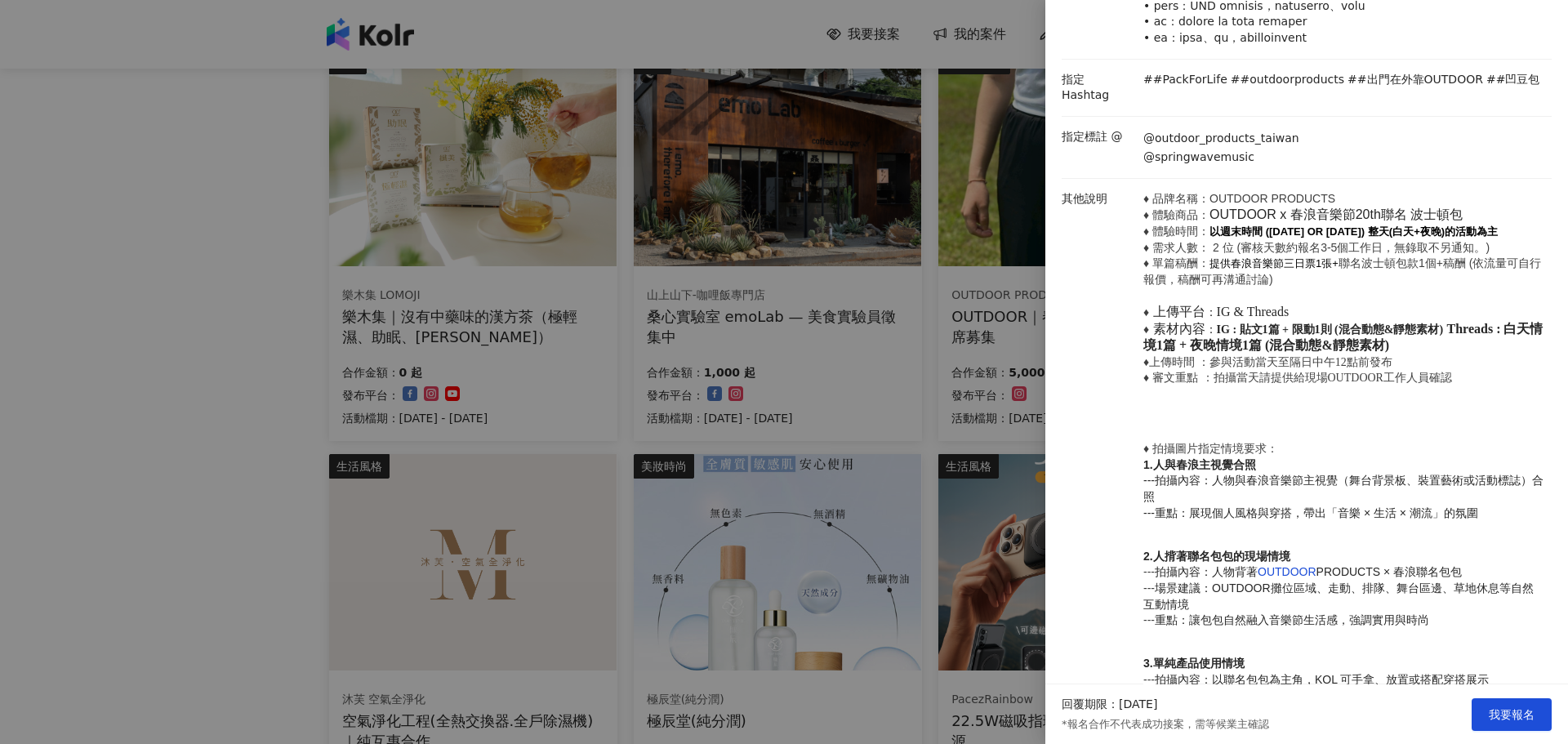
scroll to position [490, 0]
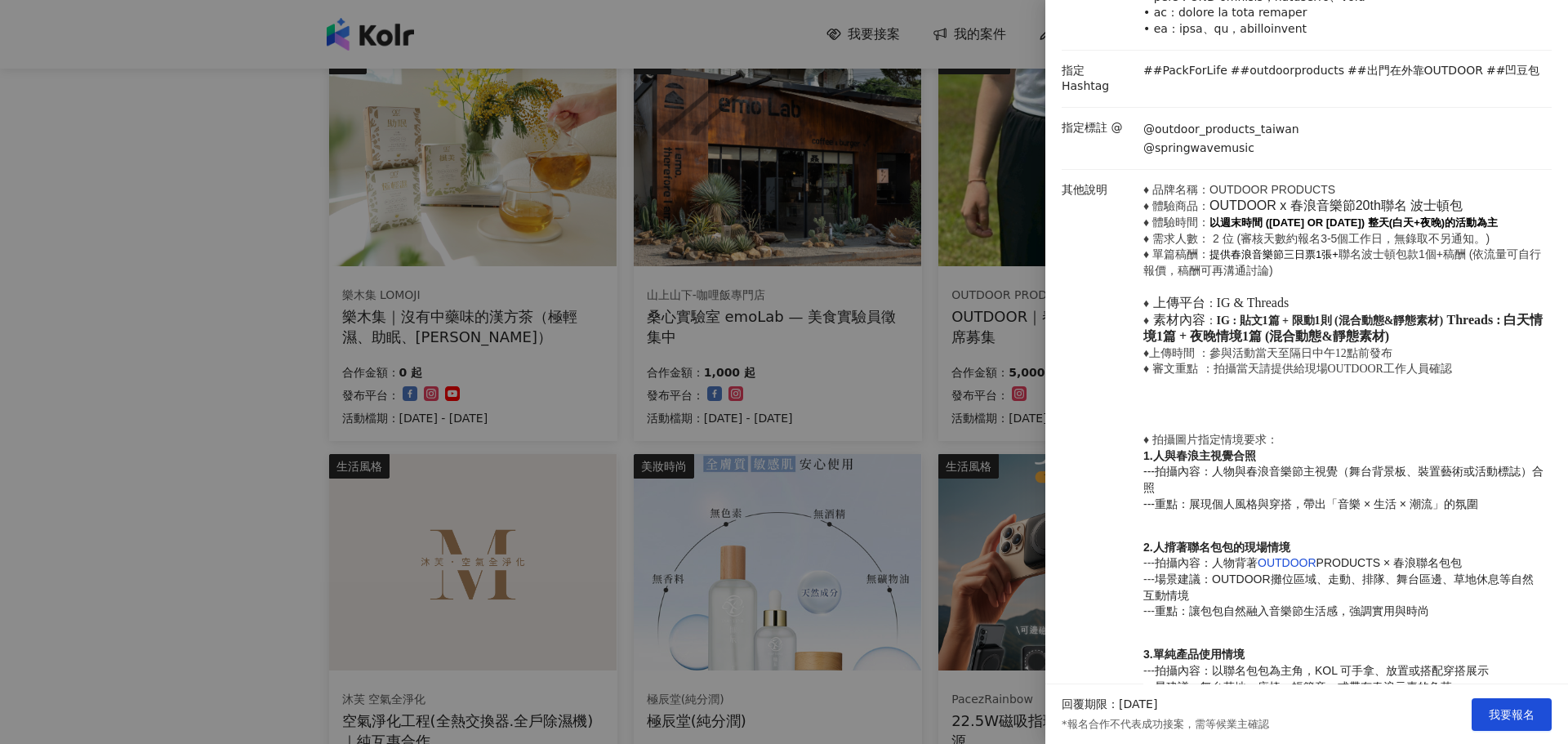
click at [172, 258] on div at bounding box center [784, 372] width 1568 height 744
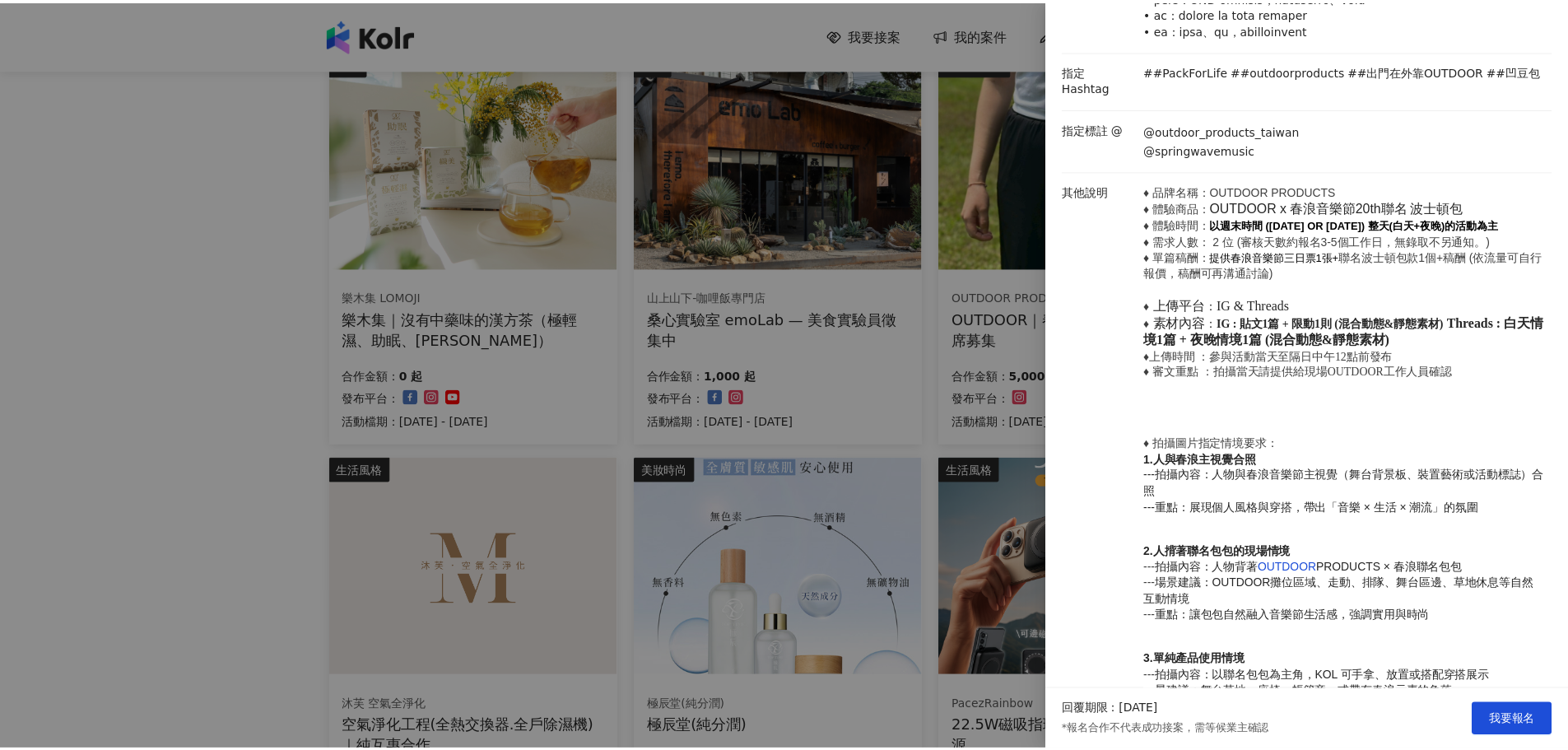
scroll to position [0, 0]
